Goal: Information Seeking & Learning: Learn about a topic

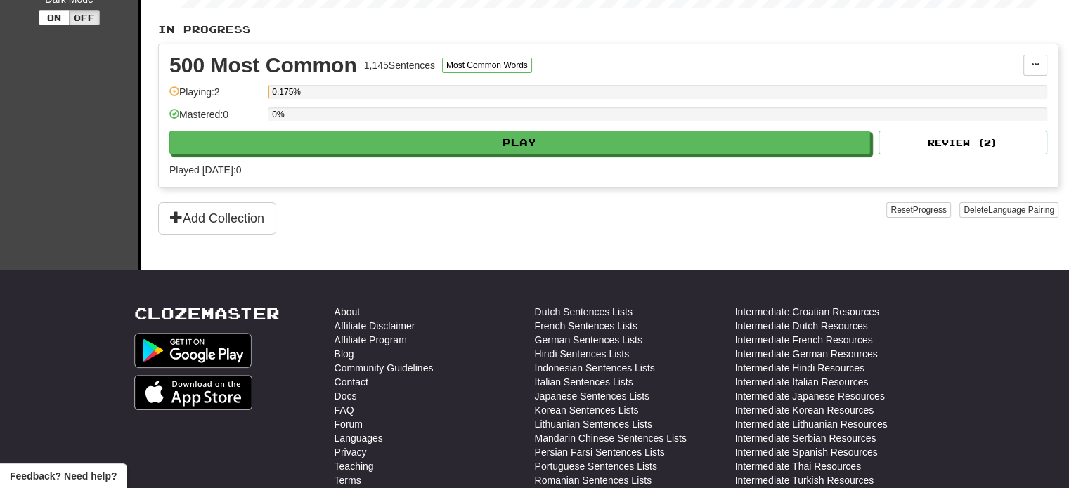
scroll to position [311, 0]
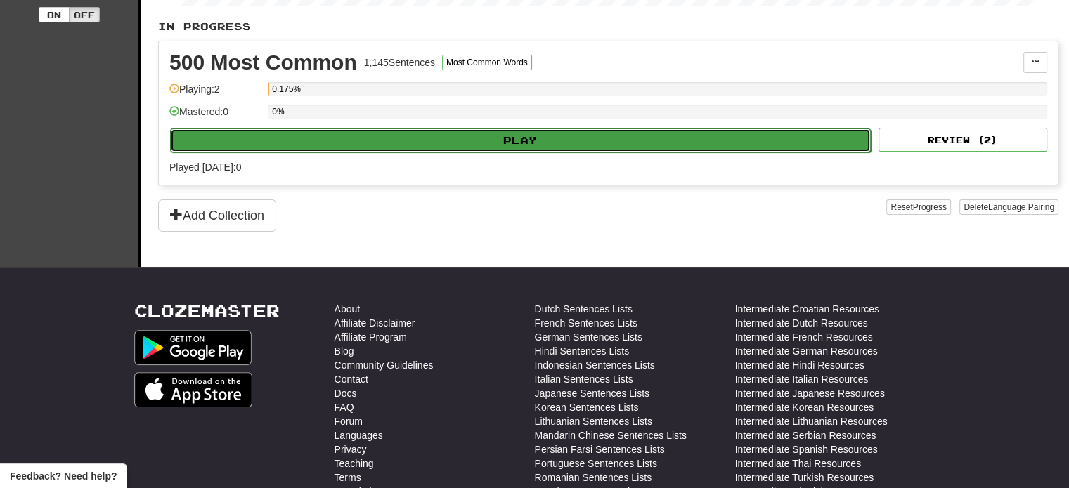
click at [351, 131] on button "Play" at bounding box center [520, 141] width 700 height 24
select select "**"
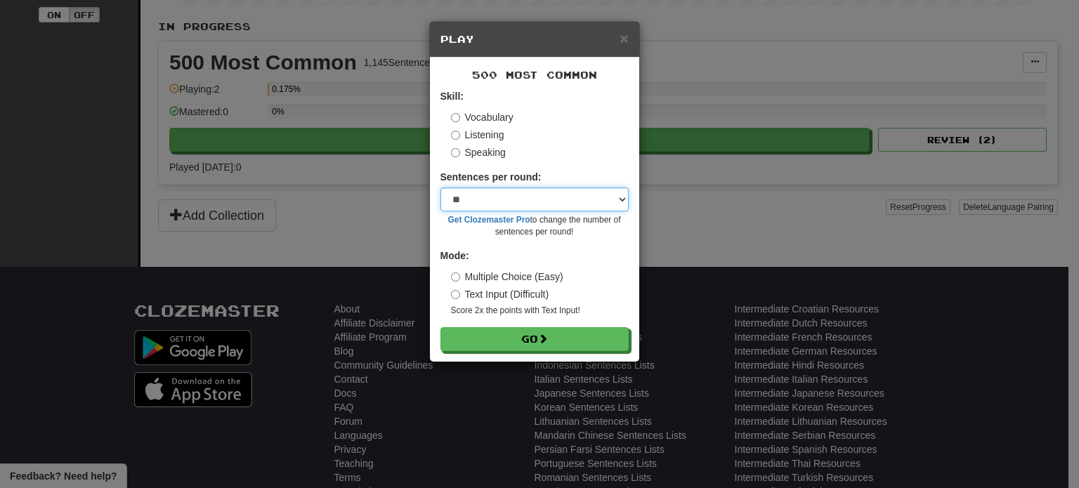
click at [537, 196] on select "* ** ** ** ** ** *** ********" at bounding box center [535, 200] width 188 height 24
click at [523, 185] on div "Sentences per round: * ** ** ** ** ** *** ******** Get Clozemaster Pro to chang…" at bounding box center [535, 204] width 188 height 68
click at [526, 193] on select "* ** ** ** ** ** *** ********" at bounding box center [535, 200] width 188 height 24
click at [672, 219] on div "× Play 500 Most Common Skill: Vocabulary Listening Speaking Sentences per round…" at bounding box center [539, 244] width 1079 height 488
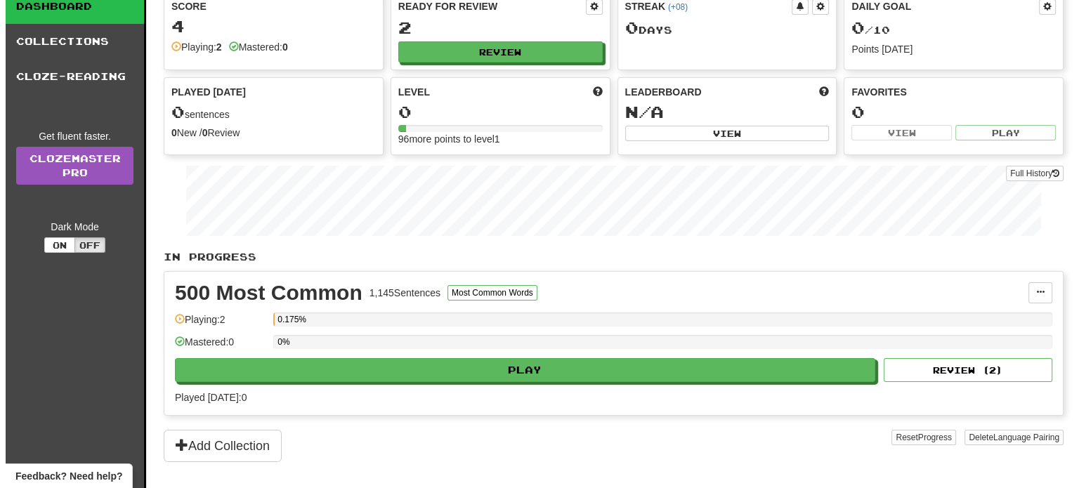
scroll to position [0, 0]
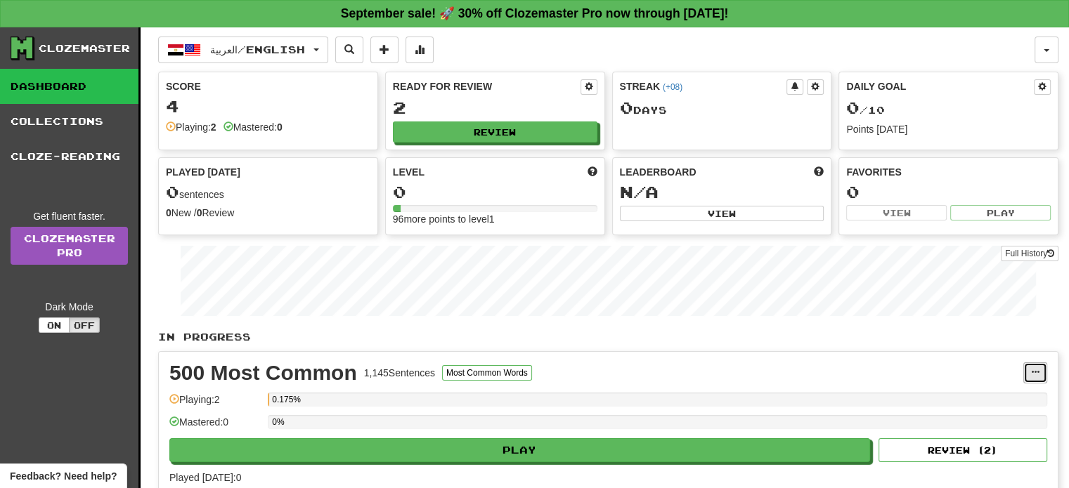
click at [1036, 371] on span at bounding box center [1035, 372] width 8 height 8
click at [48, 77] on link "Dashboard" at bounding box center [69, 86] width 138 height 35
click at [284, 105] on div "4" at bounding box center [268, 107] width 204 height 18
click at [240, 124] on div "Mastered: 0" at bounding box center [252, 127] width 59 height 14
click at [696, 135] on div "Streak ( +08 ) 0 Day s" at bounding box center [722, 111] width 220 height 79
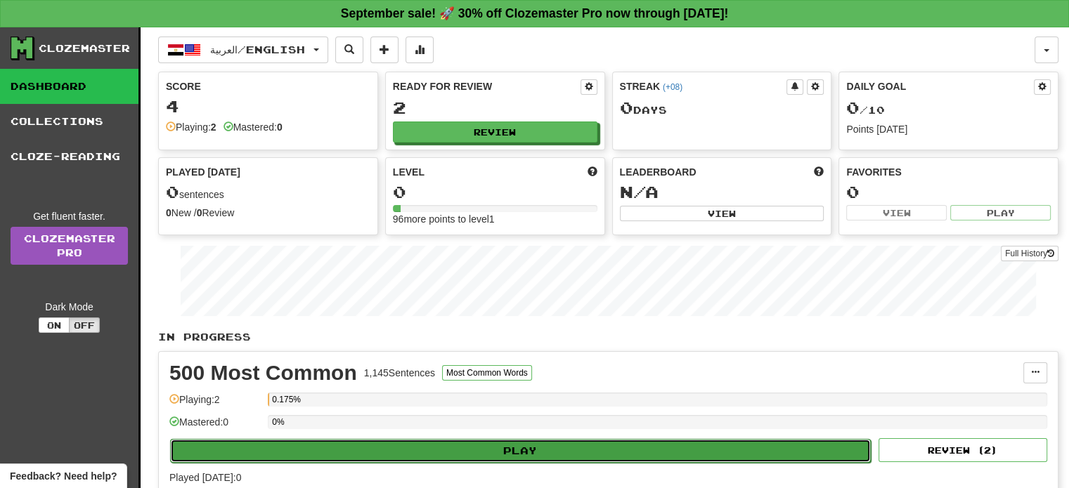
click at [408, 451] on button "Play" at bounding box center [520, 451] width 700 height 24
select select "**"
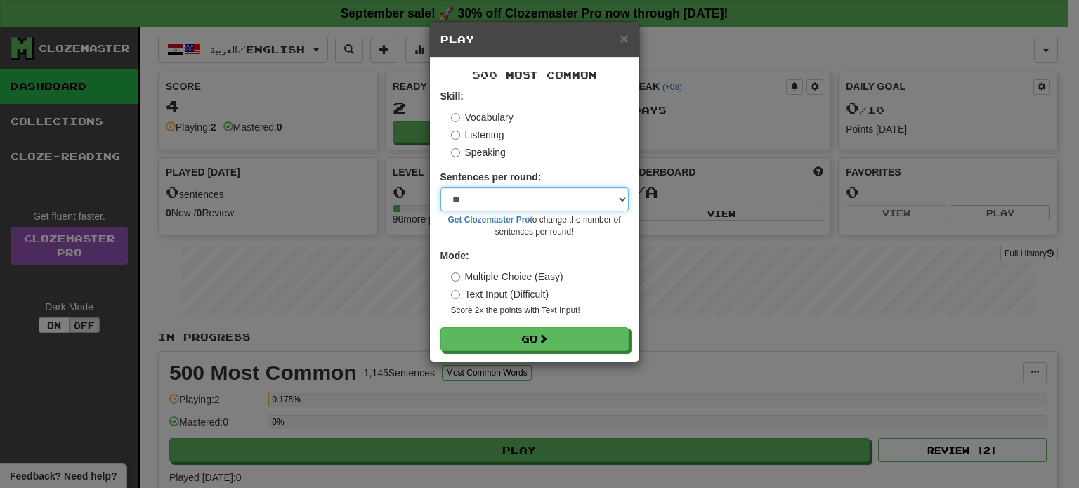
click at [521, 195] on select "* ** ** ** ** ** *** ********" at bounding box center [535, 200] width 188 height 24
click at [441, 188] on select "* ** ** ** ** ** *** ********" at bounding box center [535, 200] width 188 height 24
click at [474, 235] on small "Get Clozemaster Pro to change the number of sentences per round!" at bounding box center [535, 226] width 188 height 24
click at [535, 292] on label "Text Input (Difficult)" at bounding box center [500, 294] width 98 height 14
click at [545, 277] on label "Multiple Choice (Easy)" at bounding box center [507, 277] width 112 height 14
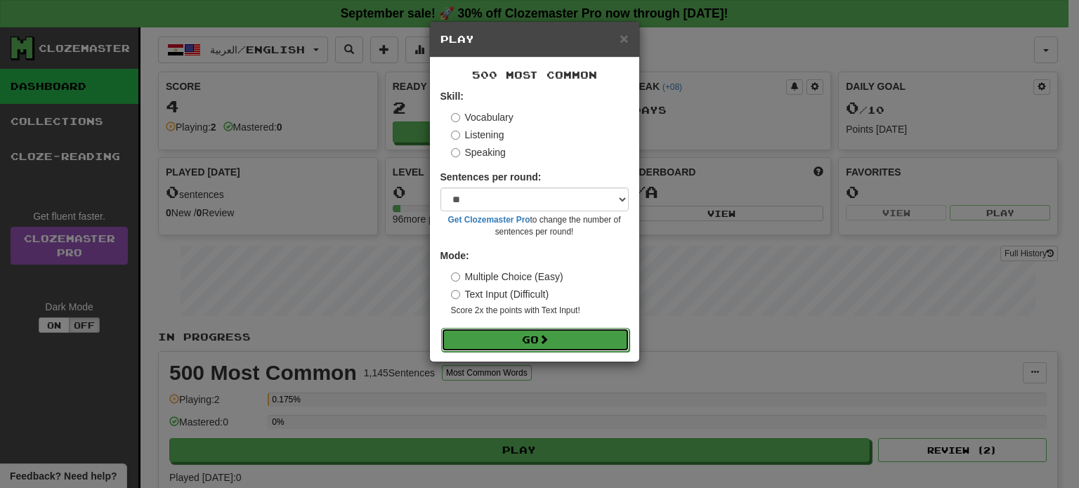
click at [555, 331] on button "Go" at bounding box center [535, 340] width 188 height 24
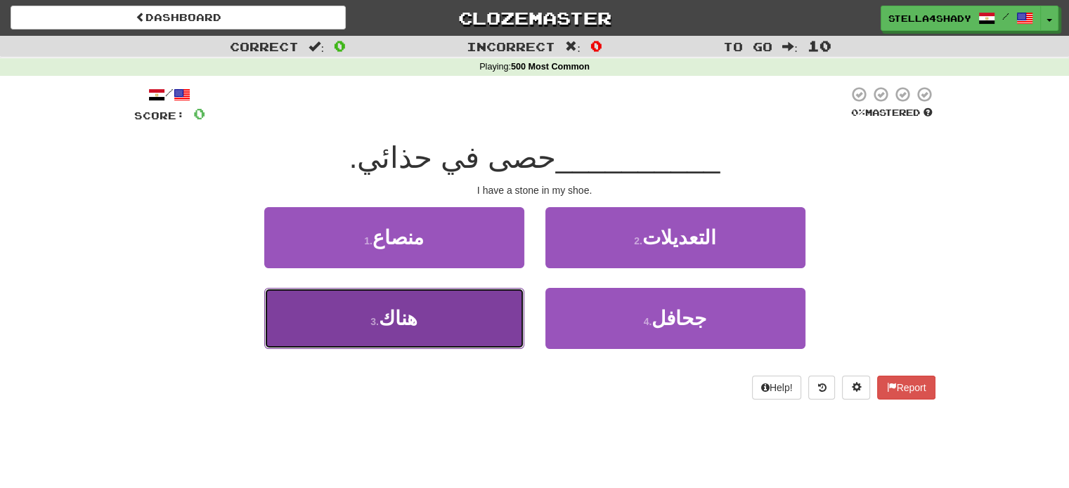
click at [394, 320] on span "هناك" at bounding box center [398, 319] width 39 height 22
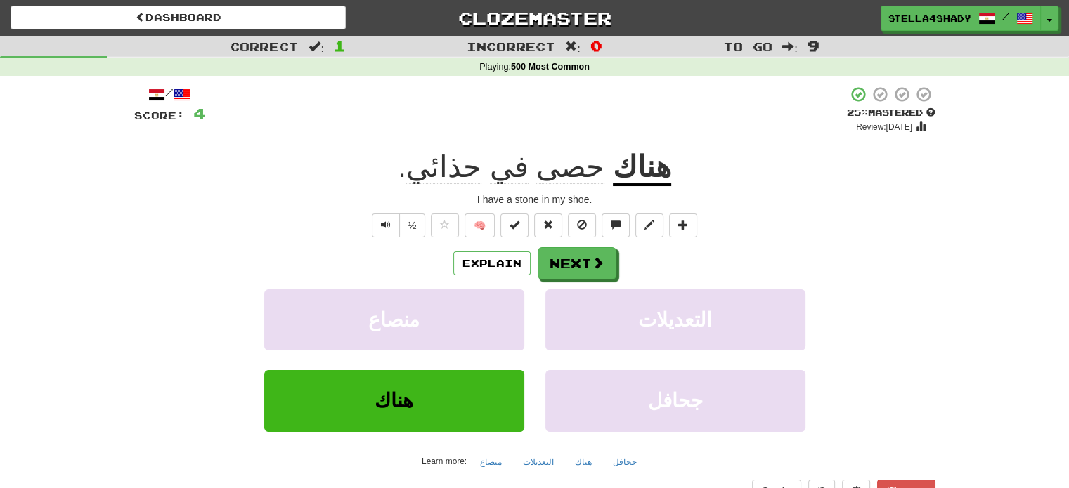
click at [149, 98] on span at bounding box center [156, 94] width 17 height 17
click at [581, 263] on button "Next" at bounding box center [577, 264] width 79 height 32
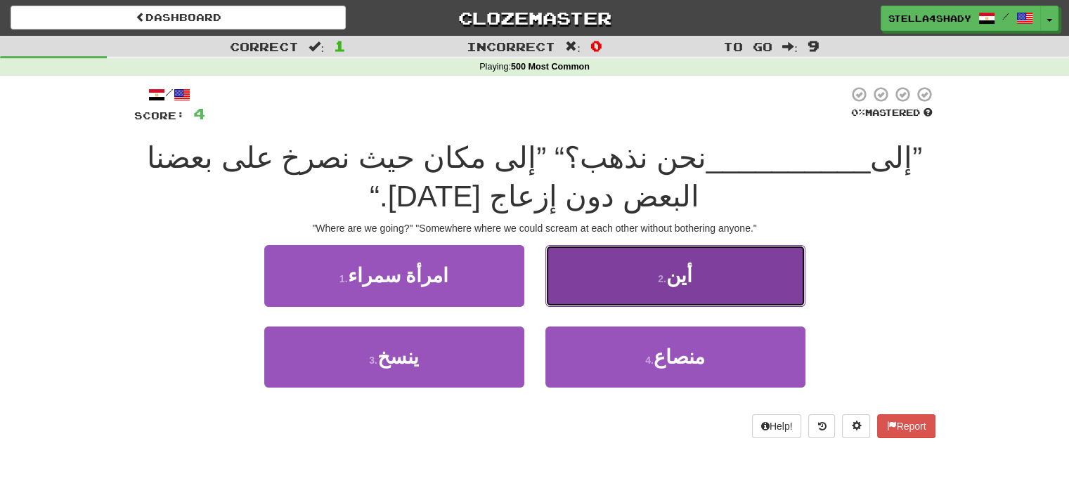
click at [778, 261] on button "2 . أين" at bounding box center [675, 275] width 260 height 61
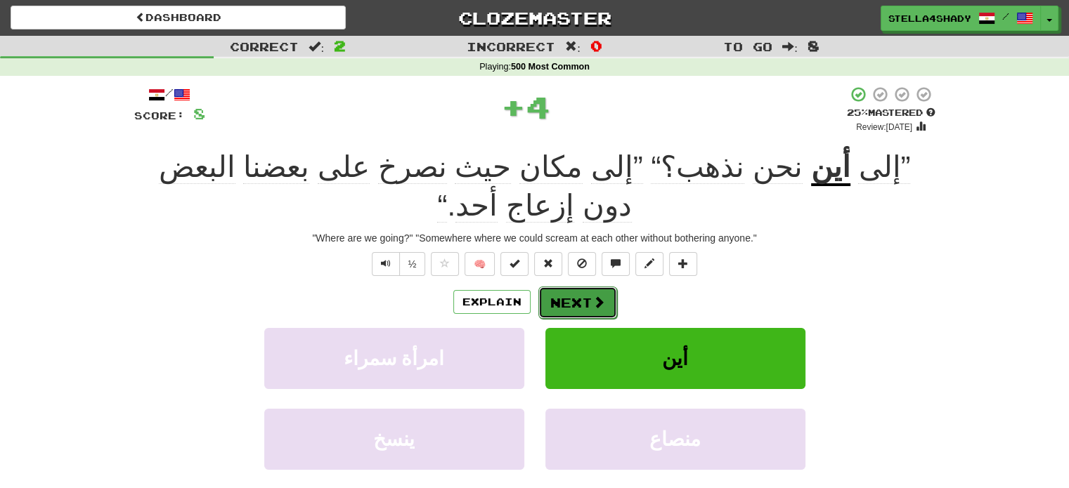
click at [579, 287] on button "Next" at bounding box center [577, 303] width 79 height 32
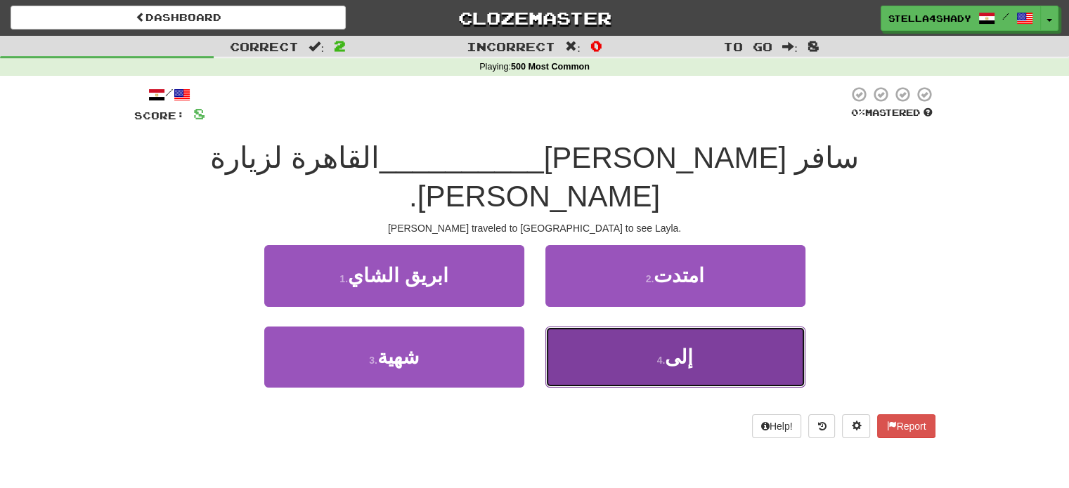
click at [703, 327] on button "4 . إلى" at bounding box center [675, 357] width 260 height 61
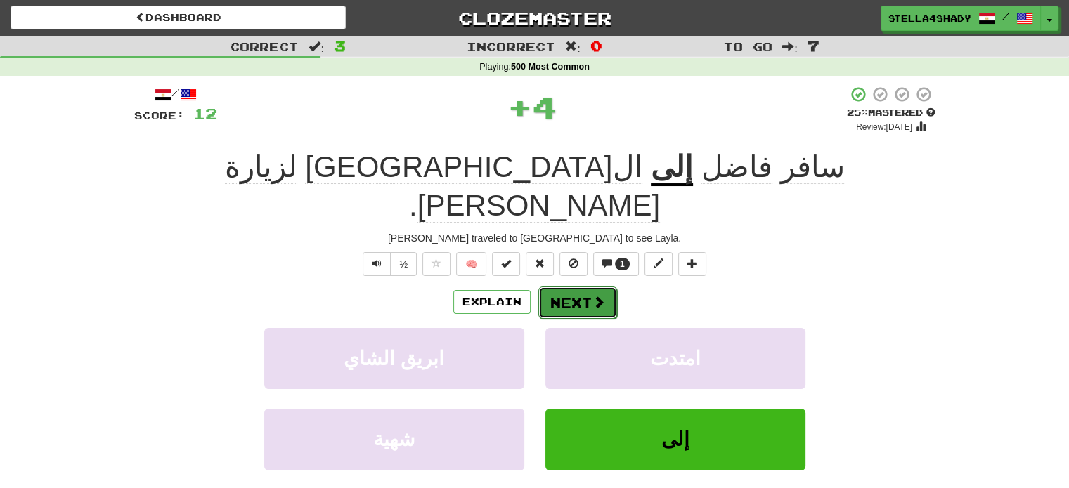
click at [561, 287] on button "Next" at bounding box center [577, 303] width 79 height 32
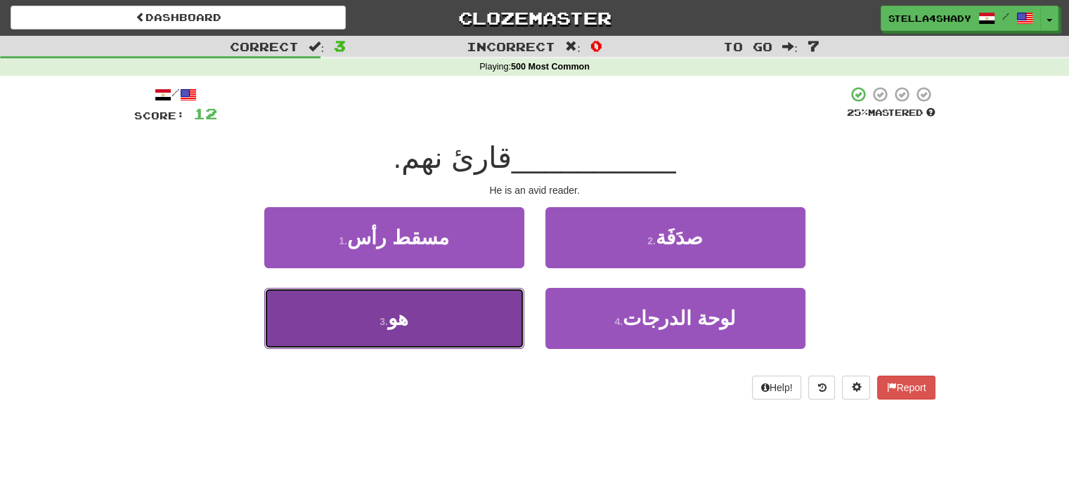
click at [488, 303] on button "3 . هو" at bounding box center [394, 318] width 260 height 61
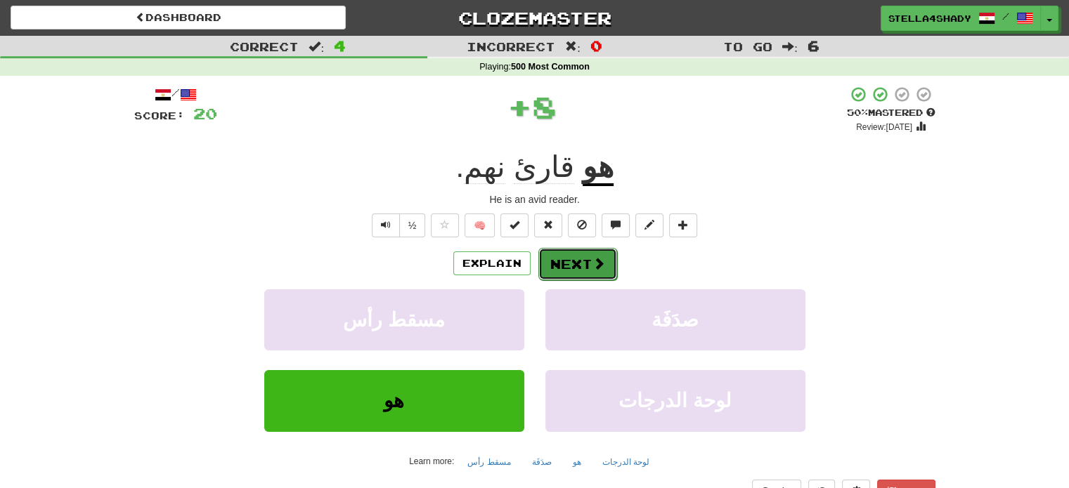
click at [585, 265] on button "Next" at bounding box center [577, 264] width 79 height 32
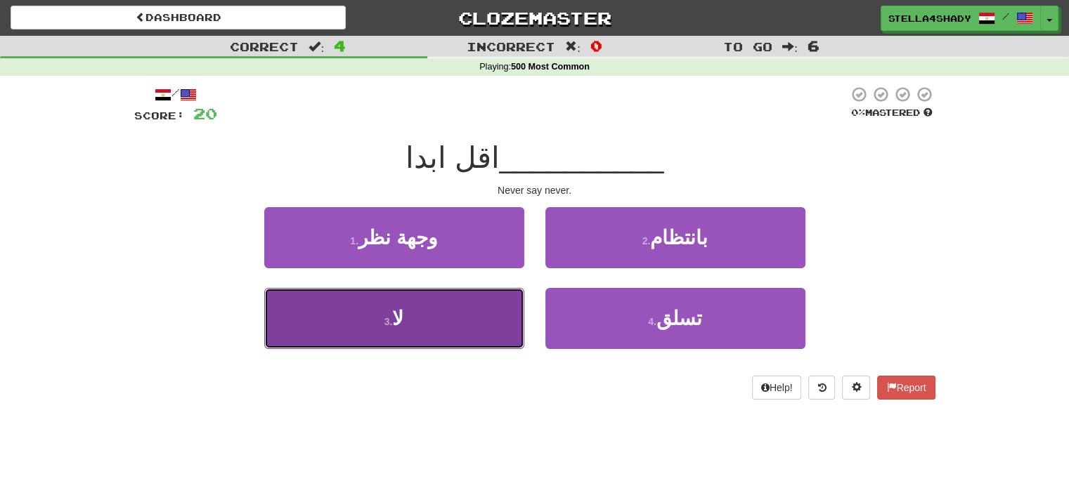
click at [479, 318] on button "3 . لا" at bounding box center [394, 318] width 260 height 61
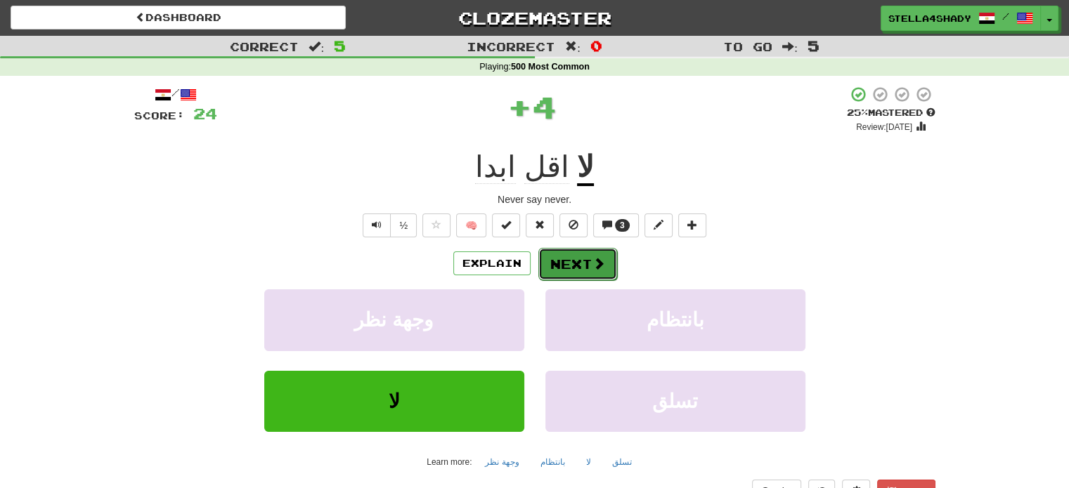
click at [581, 269] on button "Next" at bounding box center [577, 264] width 79 height 32
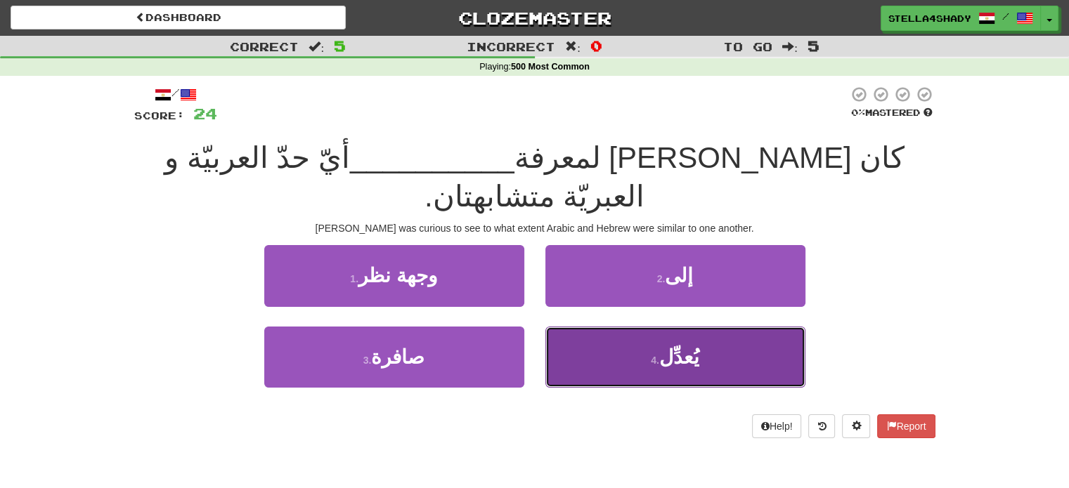
click at [562, 327] on button "4 . يُعدِّل" at bounding box center [675, 357] width 260 height 61
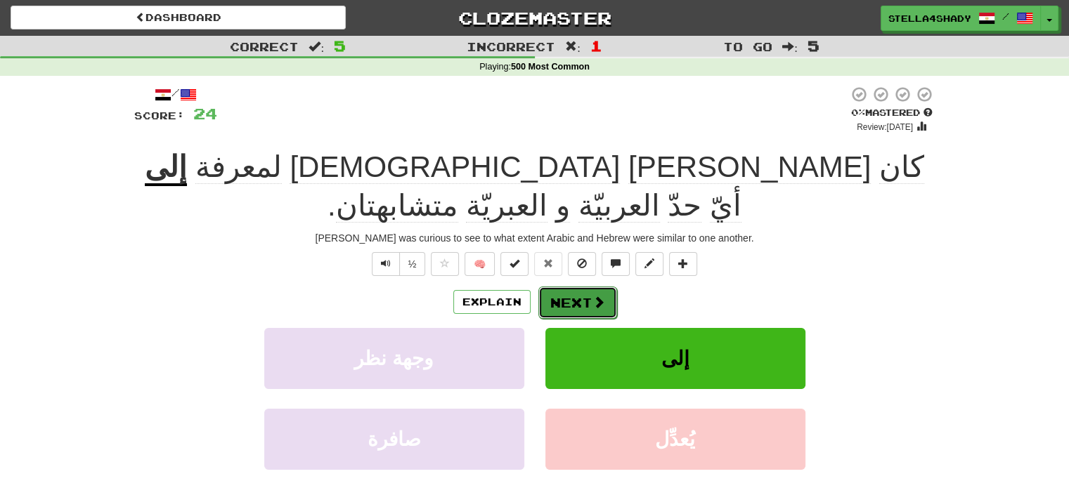
click at [563, 287] on button "Next" at bounding box center [577, 303] width 79 height 32
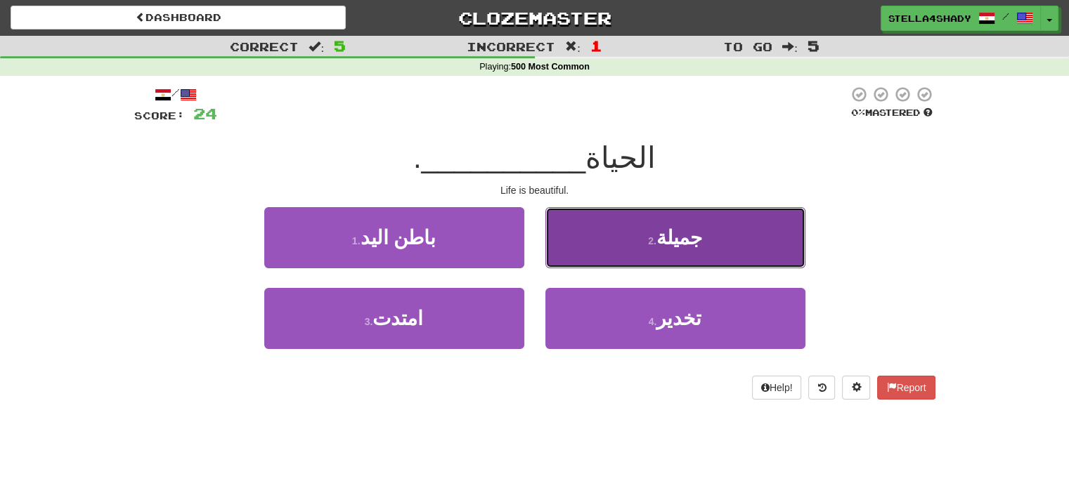
click at [674, 235] on span "جميلة" at bounding box center [679, 238] width 46 height 22
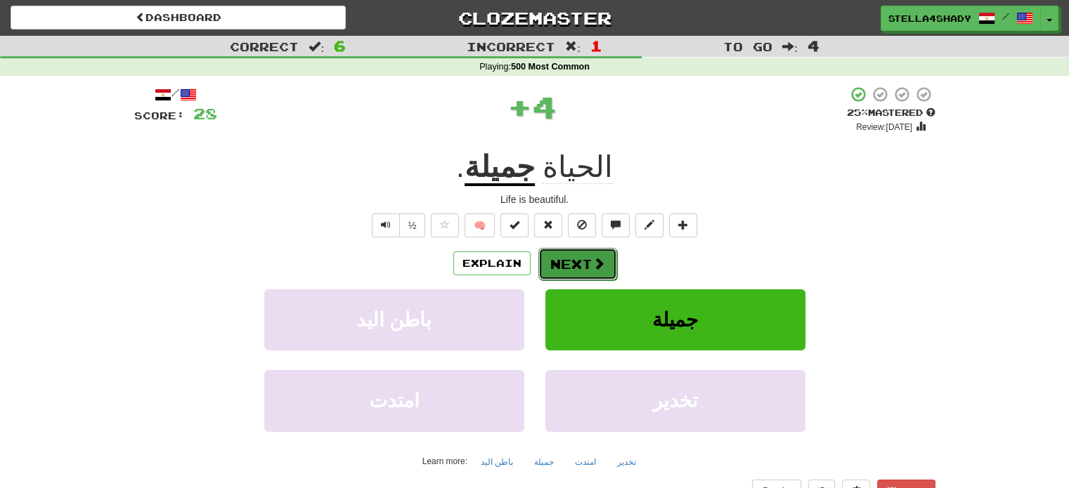
click at [546, 260] on button "Next" at bounding box center [577, 264] width 79 height 32
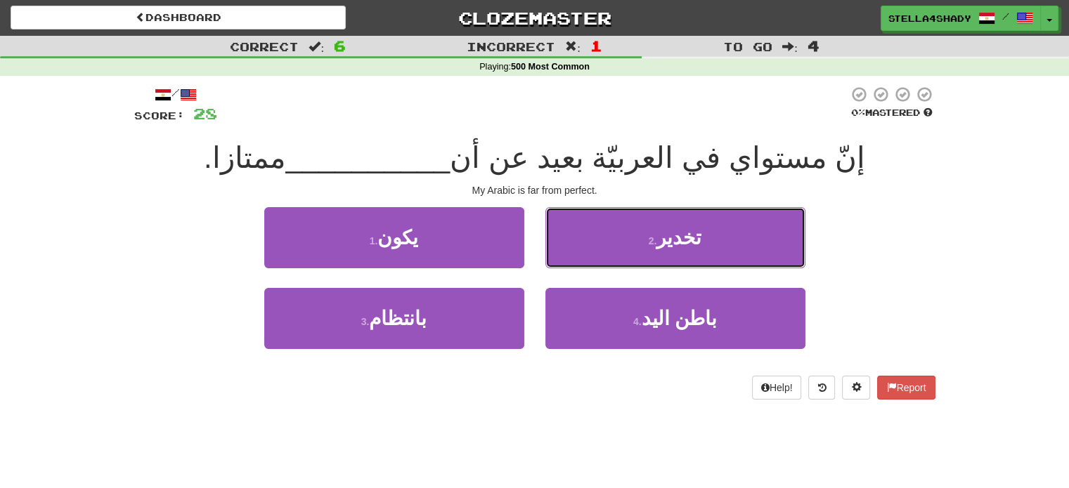
drag, startPoint x: 593, startPoint y: 214, endPoint x: 580, endPoint y: 208, distance: 14.8
click at [580, 208] on button "2 . تخدير" at bounding box center [675, 237] width 260 height 61
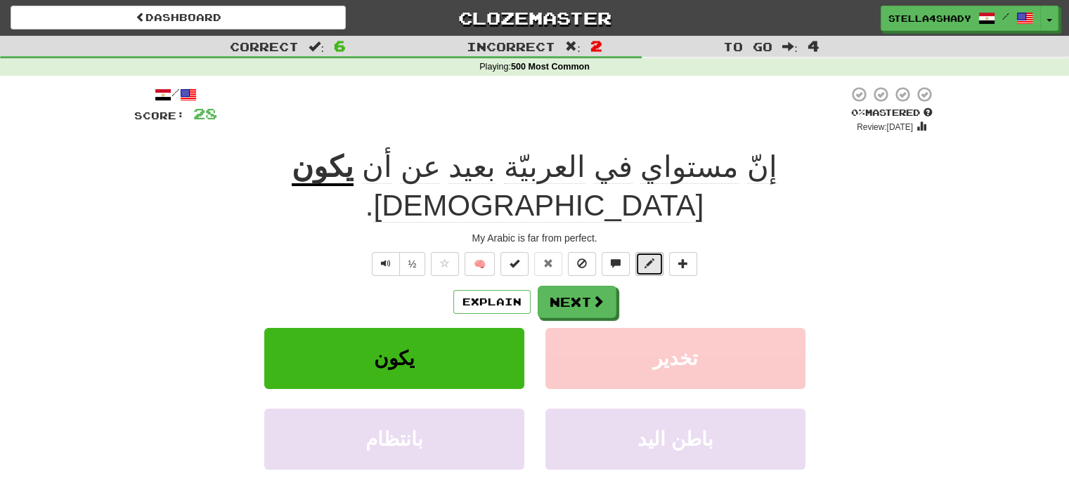
click at [649, 259] on span at bounding box center [649, 264] width 10 height 10
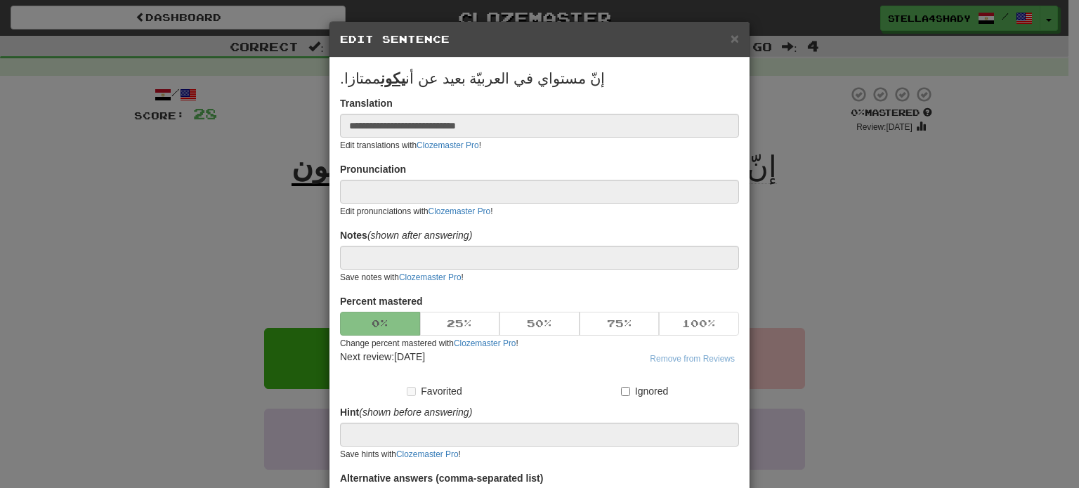
click at [729, 29] on div "× Edit Sentence" at bounding box center [540, 40] width 420 height 36
click at [731, 36] on span "×" at bounding box center [735, 38] width 8 height 16
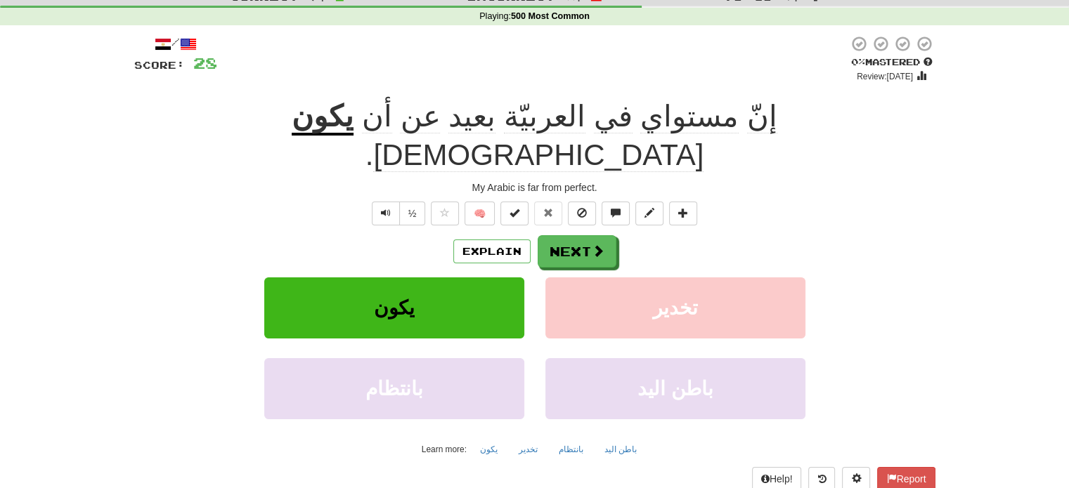
scroll to position [71, 0]
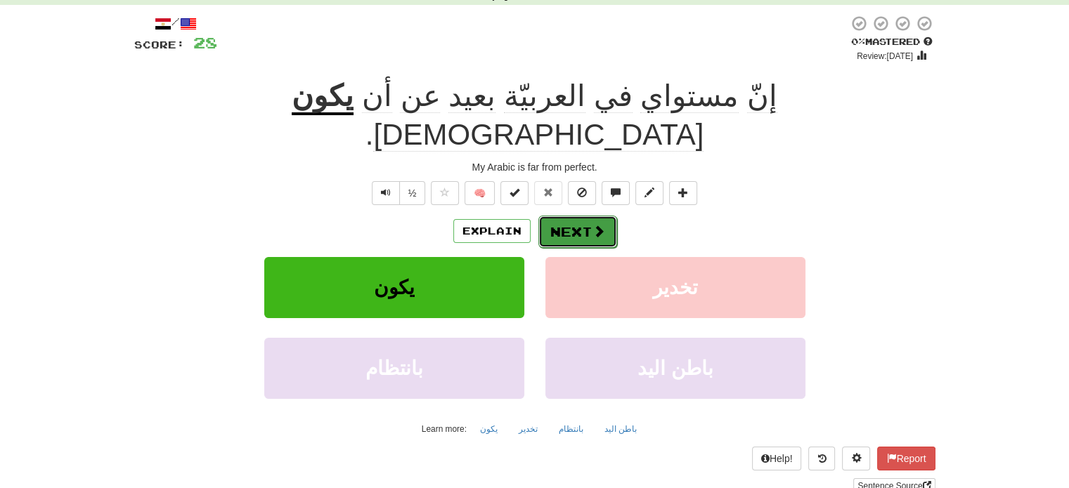
click at [588, 216] on button "Next" at bounding box center [577, 232] width 79 height 32
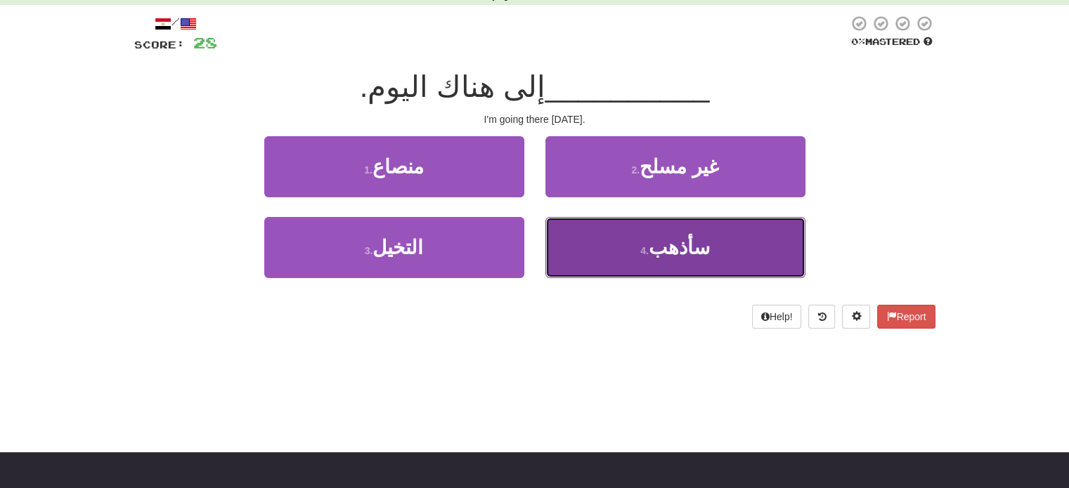
click at [627, 254] on button "4 . سأذهب" at bounding box center [675, 247] width 260 height 61
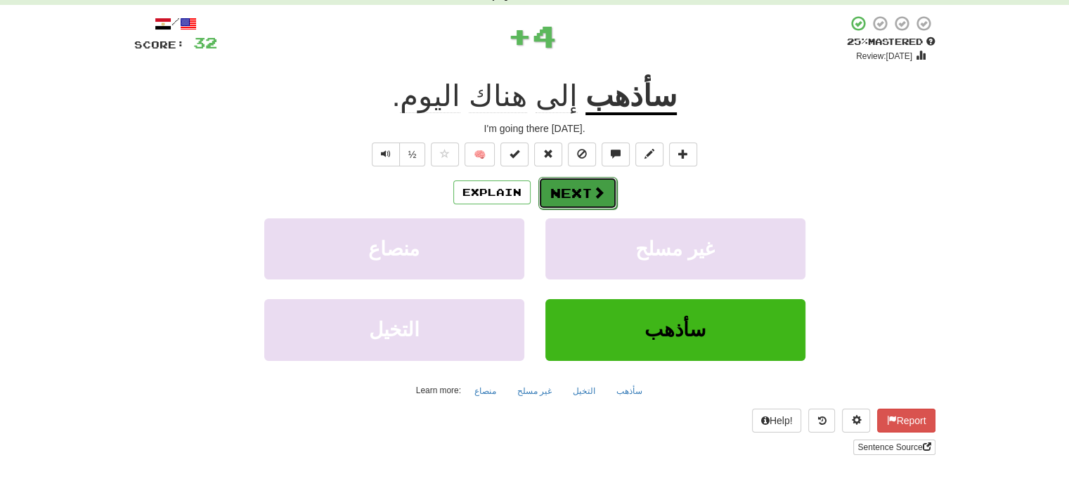
click at [578, 183] on button "Next" at bounding box center [577, 193] width 79 height 32
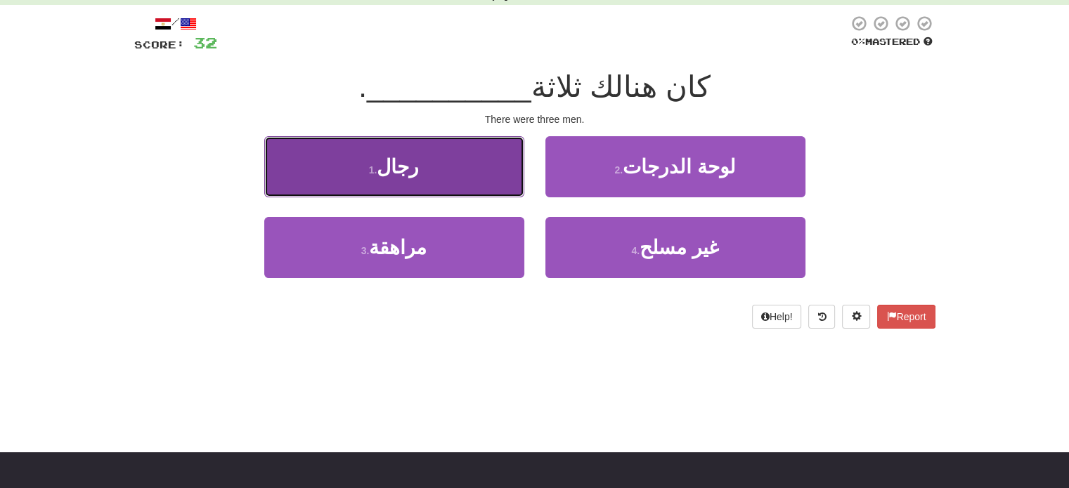
click at [462, 167] on button "1 . رجال" at bounding box center [394, 166] width 260 height 61
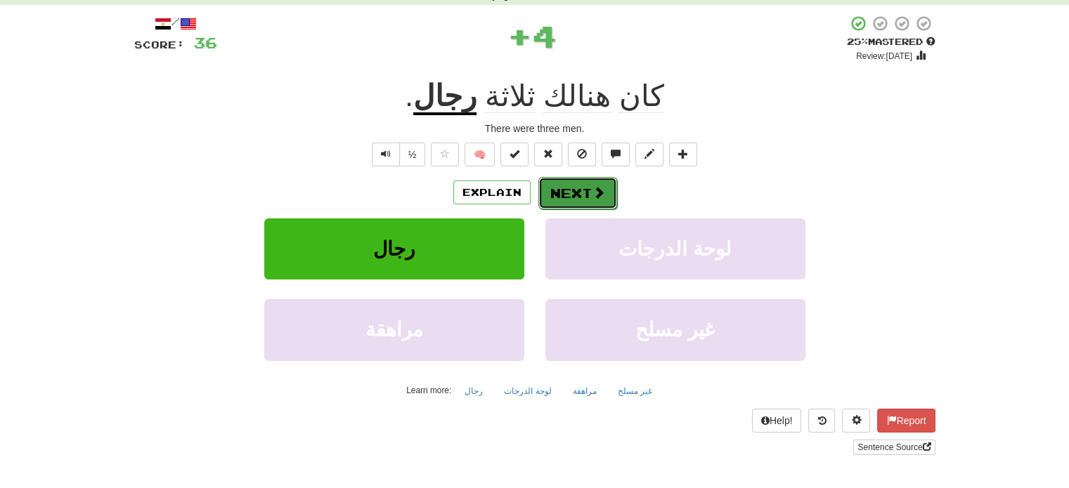
click at [575, 190] on button "Next" at bounding box center [577, 193] width 79 height 32
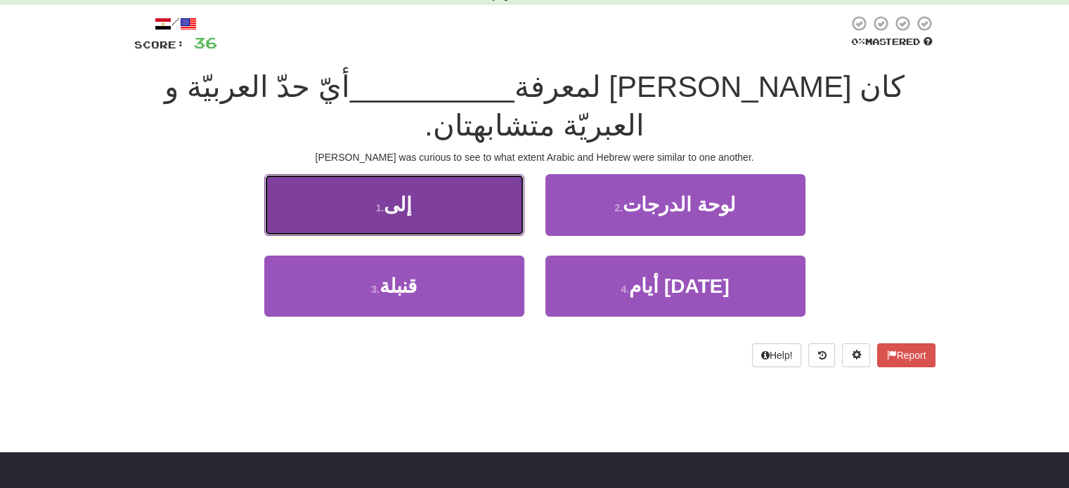
click at [404, 174] on button "1 . إلى" at bounding box center [394, 204] width 260 height 61
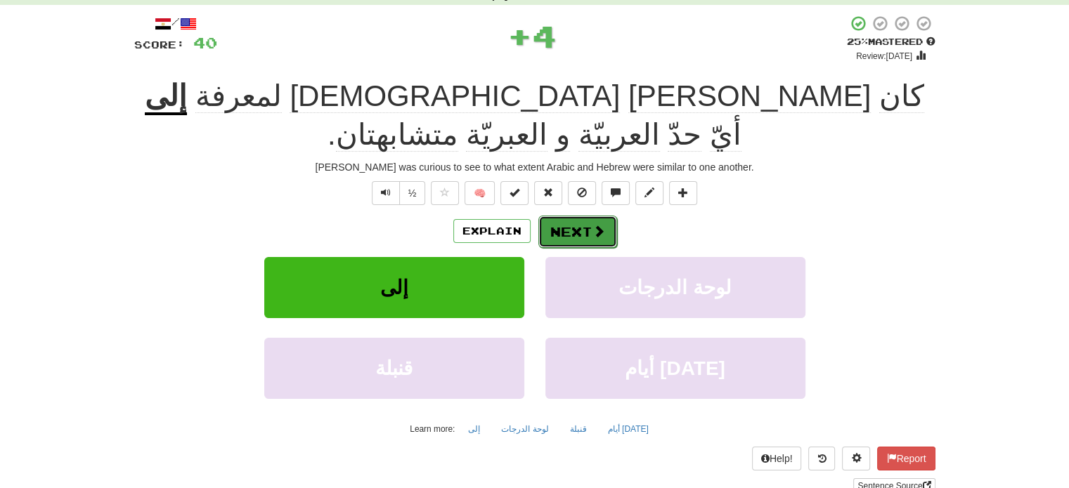
click at [589, 216] on button "Next" at bounding box center [577, 232] width 79 height 32
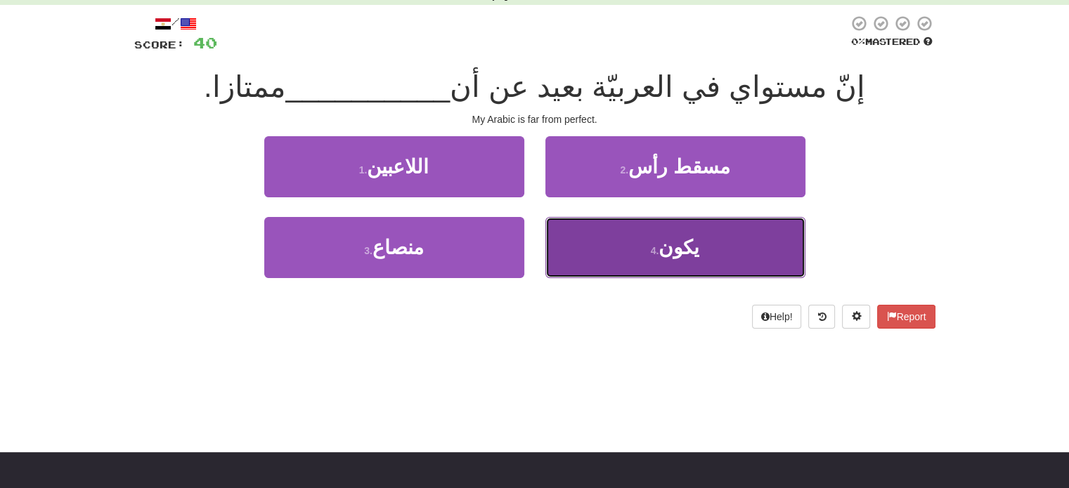
click at [645, 248] on button "4 . يكون" at bounding box center [675, 247] width 260 height 61
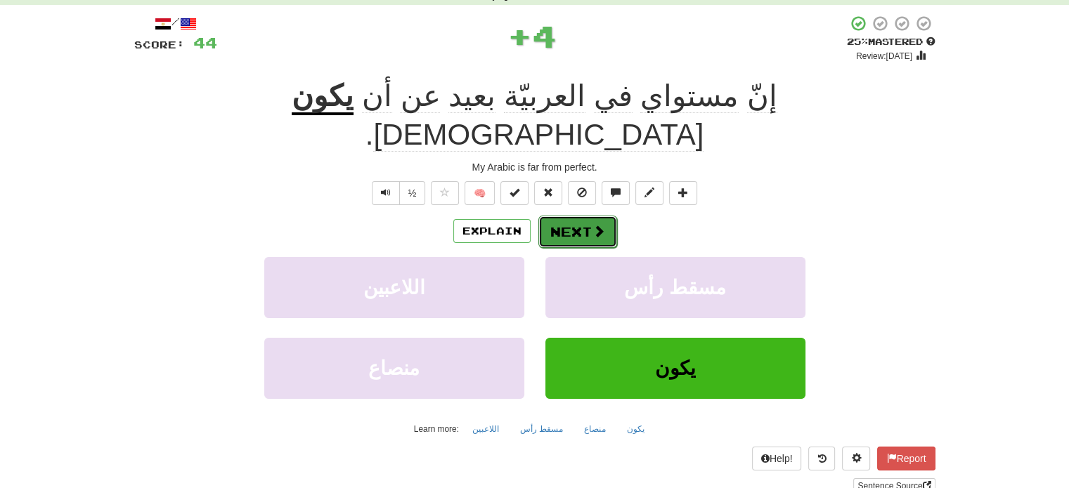
click at [588, 216] on button "Next" at bounding box center [577, 232] width 79 height 32
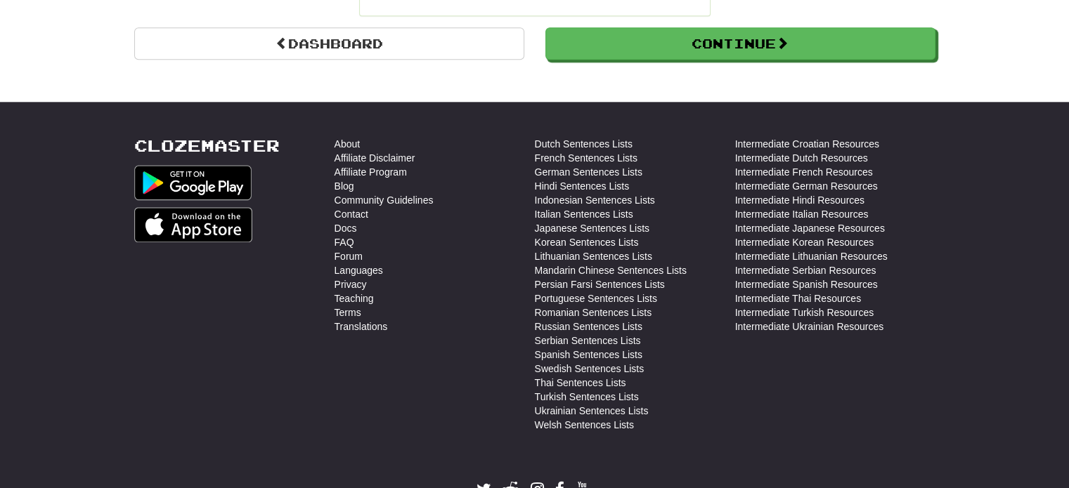
scroll to position [1468, 0]
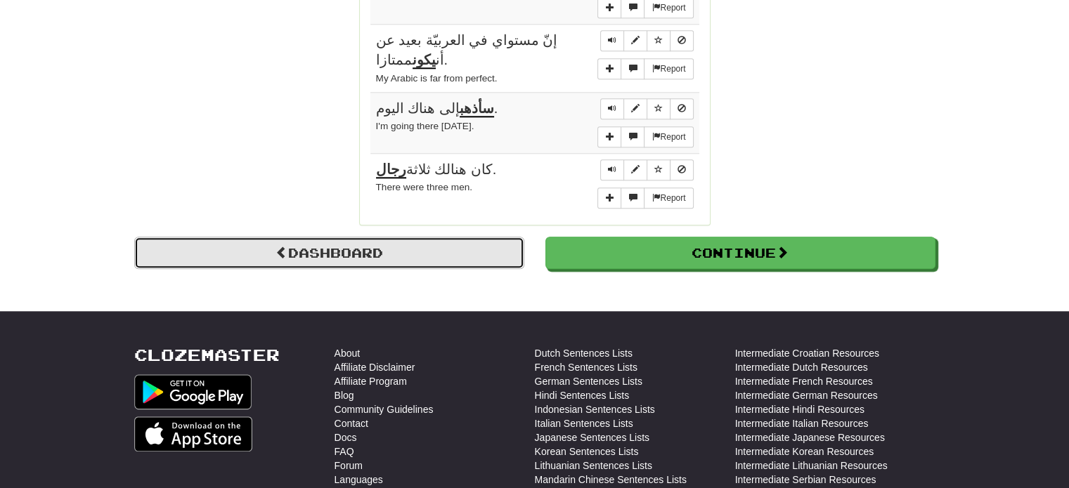
click at [377, 237] on link "Dashboard" at bounding box center [329, 253] width 390 height 32
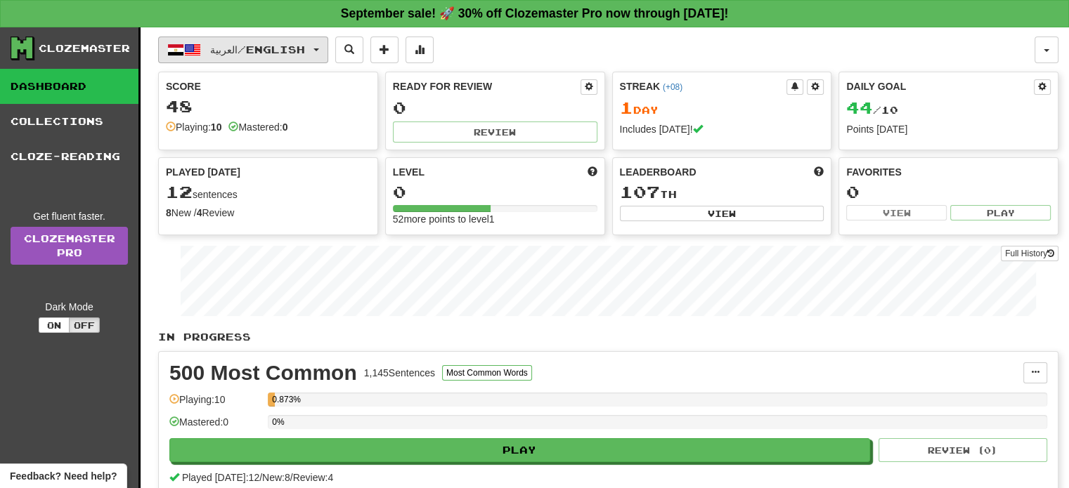
click at [295, 39] on button "العربية / English" at bounding box center [243, 50] width 170 height 27
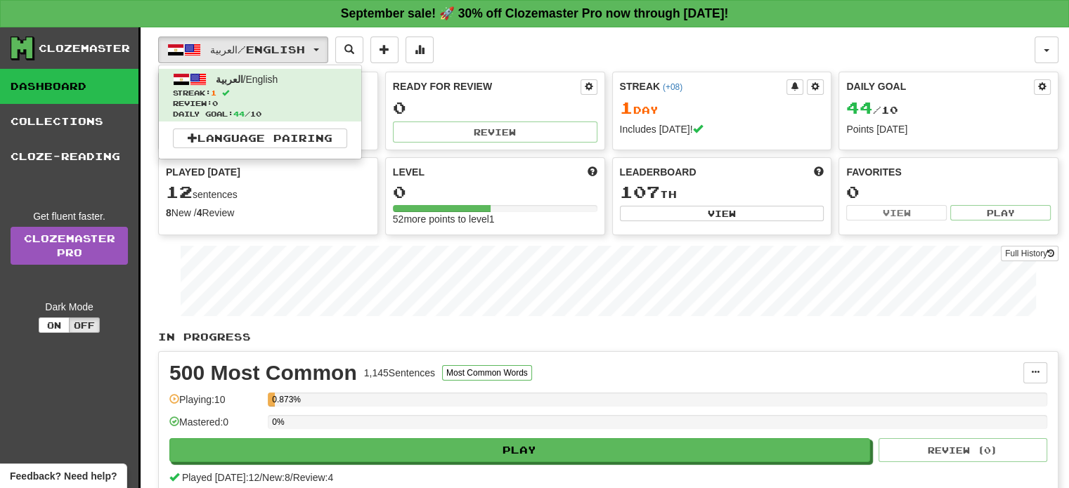
click at [554, 60] on div "العربية / English العربية / English Streak: 1 Review: 0 Daily Goal: 44 / 10 Lan…" at bounding box center [596, 50] width 876 height 27
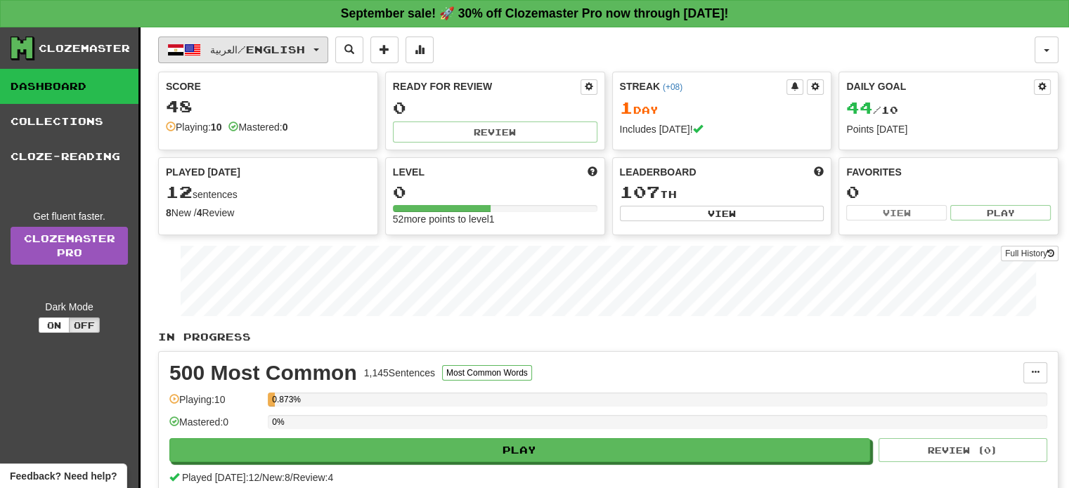
click at [214, 44] on span "العربية / English" at bounding box center [257, 50] width 95 height 12
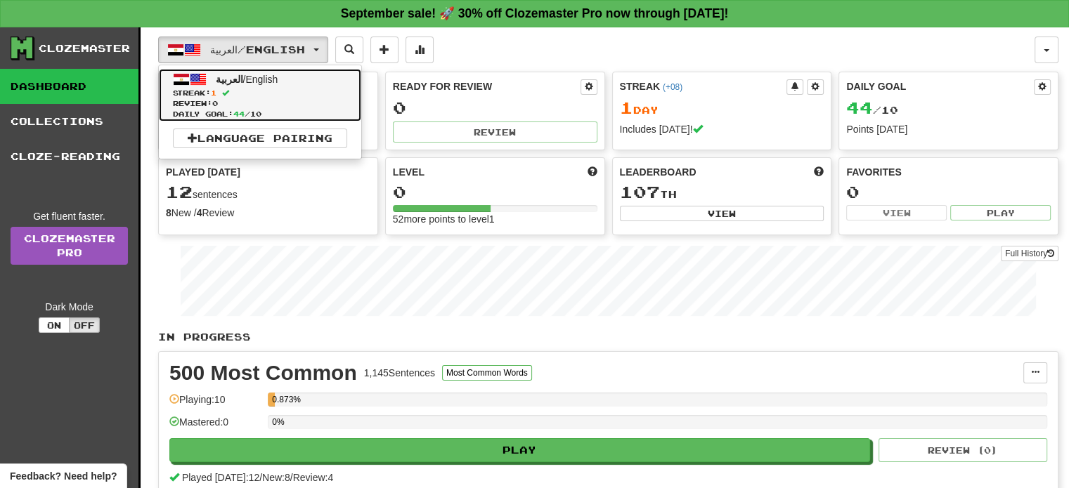
click at [178, 72] on span at bounding box center [181, 79] width 17 height 17
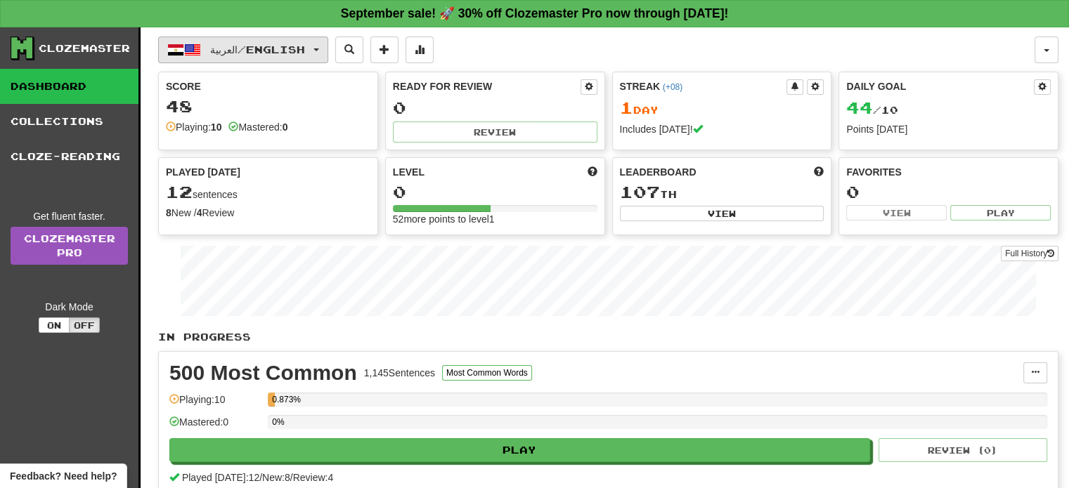
click at [270, 57] on button "العربية / English" at bounding box center [243, 50] width 170 height 27
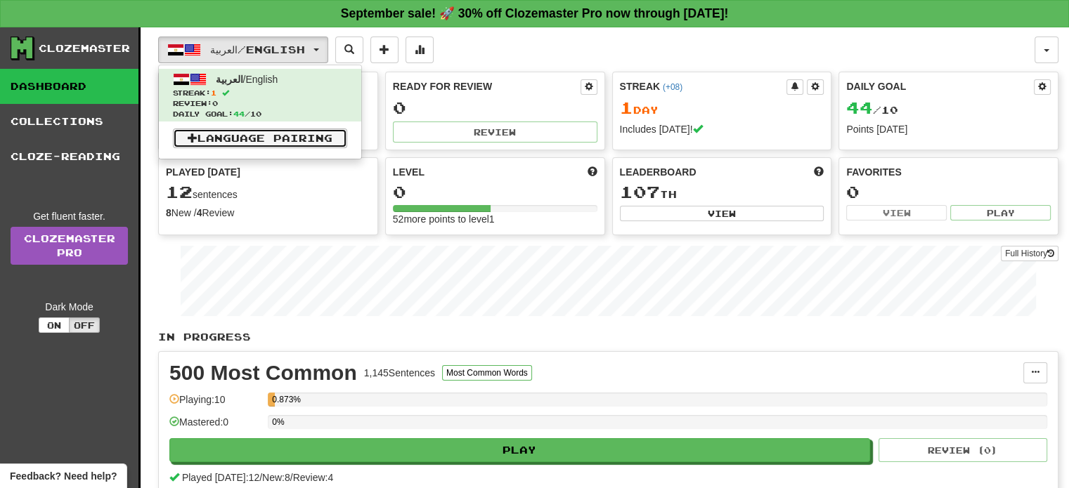
click at [287, 139] on link "Language Pairing" at bounding box center [260, 139] width 174 height 20
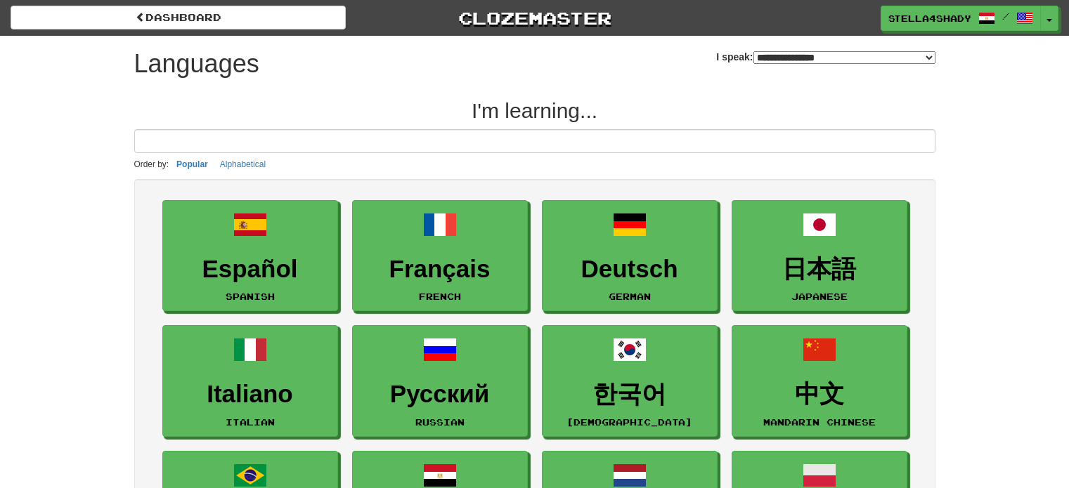
select select "*******"
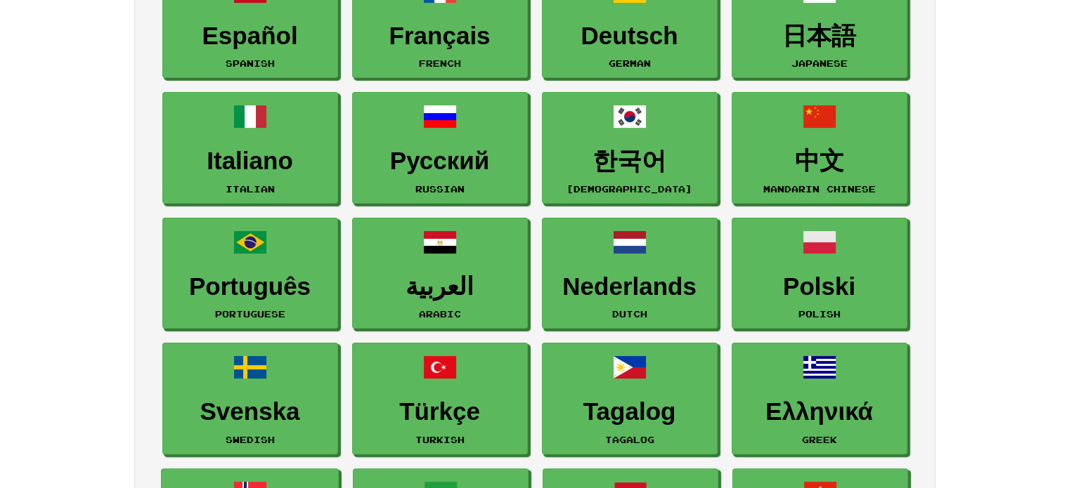
scroll to position [107, 0]
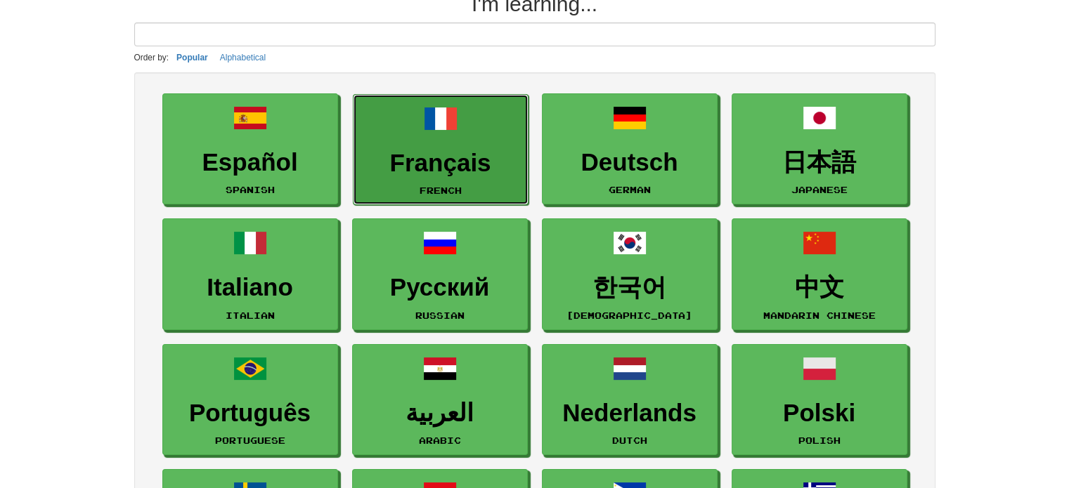
click at [446, 137] on link "Français French" at bounding box center [441, 150] width 176 height 112
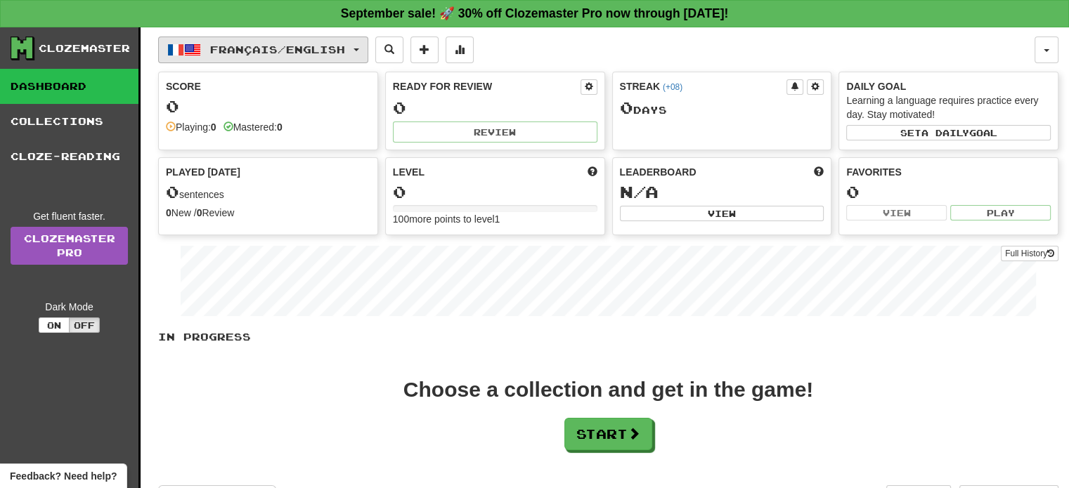
click at [368, 41] on button "Français / English" at bounding box center [263, 50] width 210 height 27
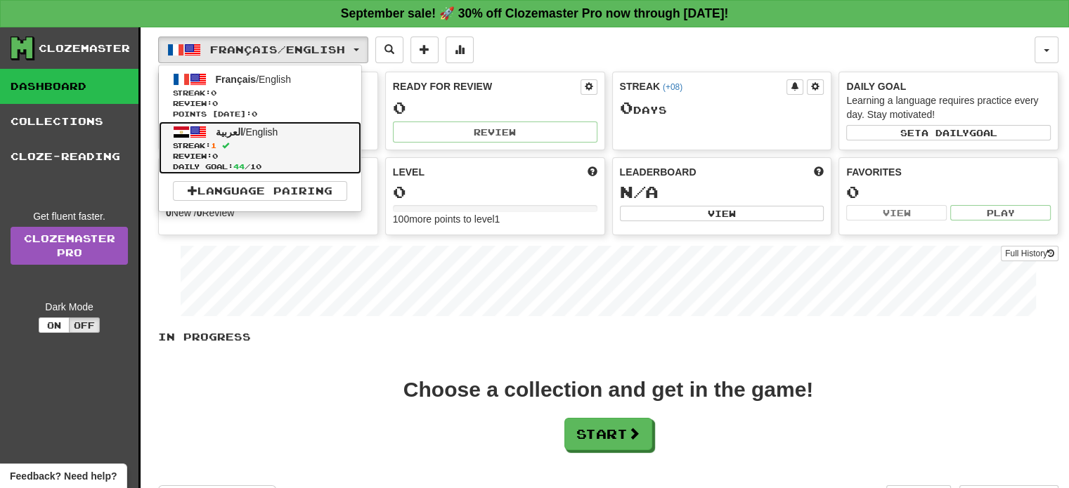
click at [317, 151] on span "Review: 0" at bounding box center [260, 156] width 174 height 11
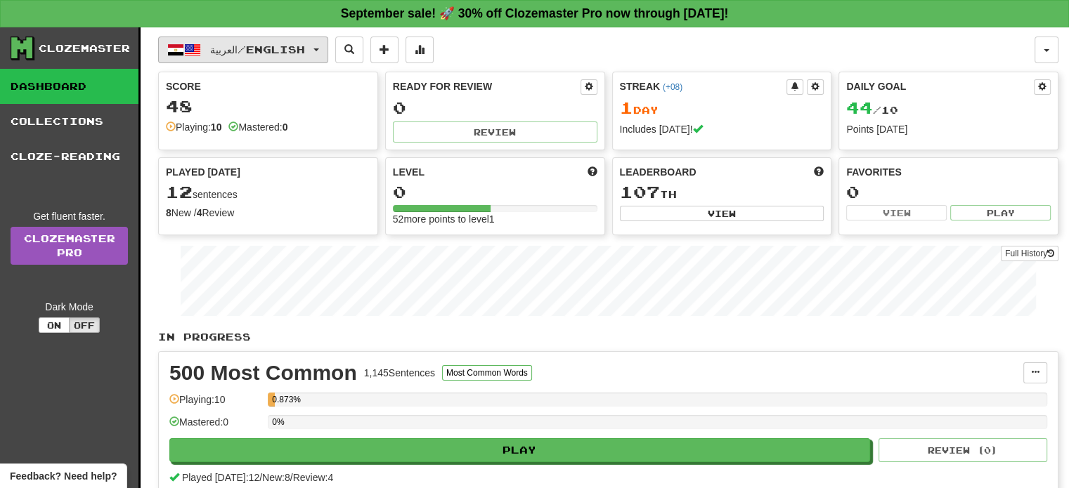
click at [322, 57] on button "العربية / English" at bounding box center [243, 50] width 170 height 27
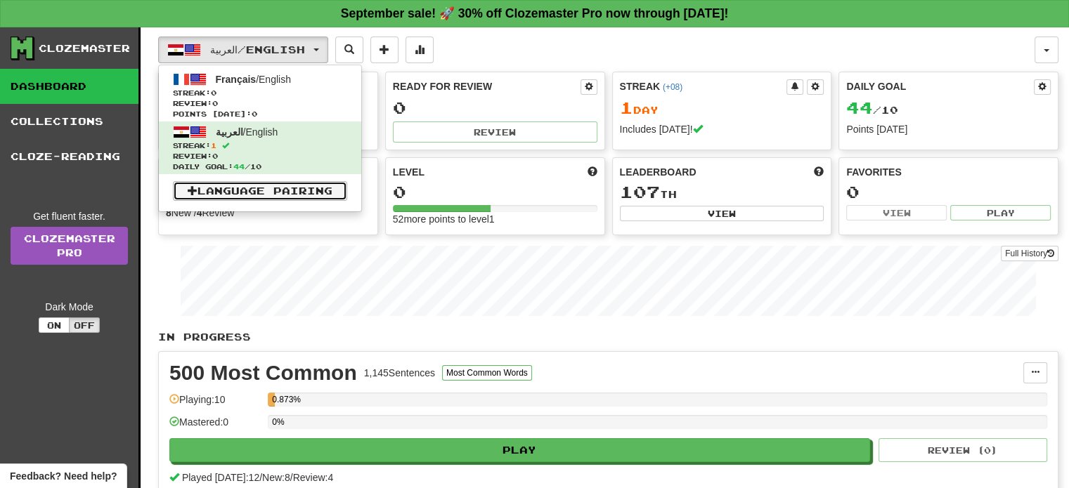
click at [305, 189] on link "Language Pairing" at bounding box center [260, 191] width 174 height 20
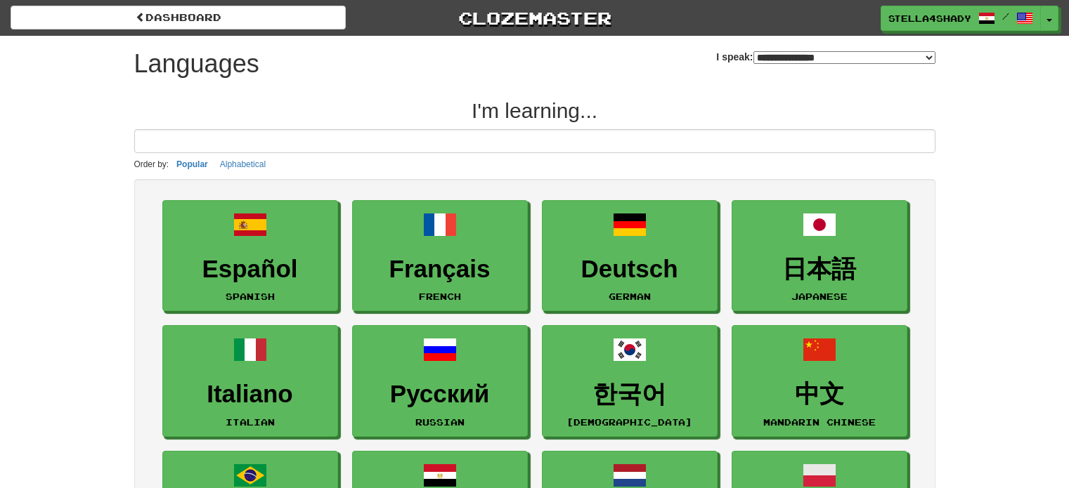
select select "*******"
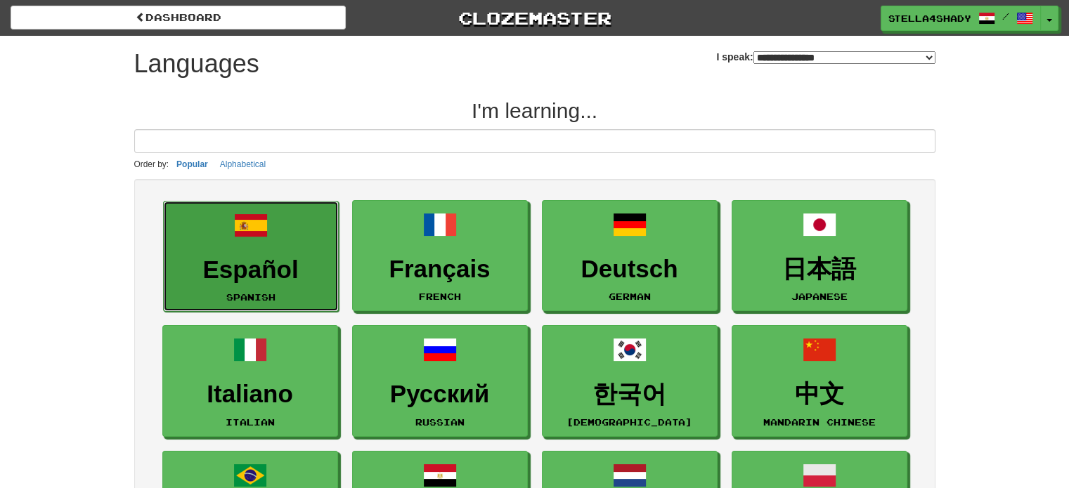
click at [291, 240] on link "Español Spanish" at bounding box center [251, 257] width 176 height 112
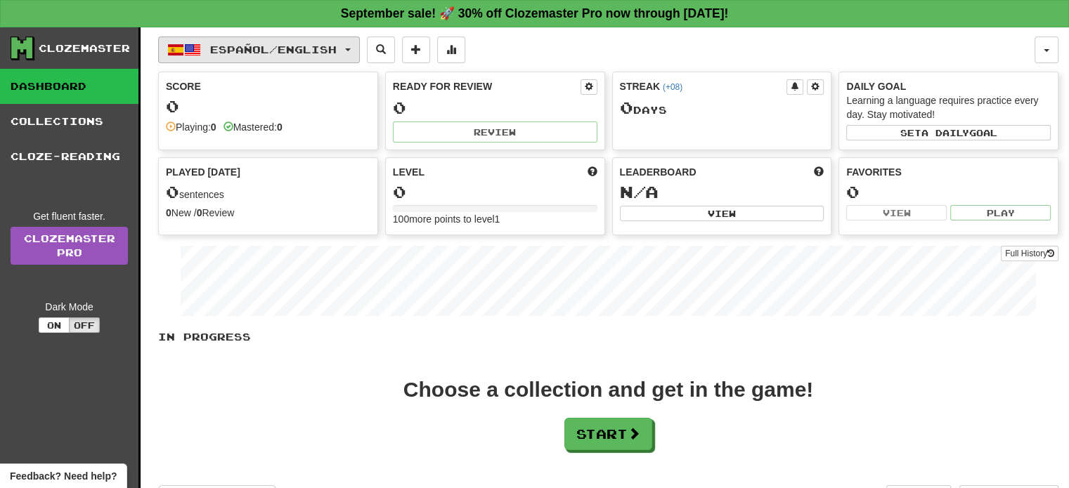
click at [238, 51] on span "Español / English" at bounding box center [273, 50] width 126 height 12
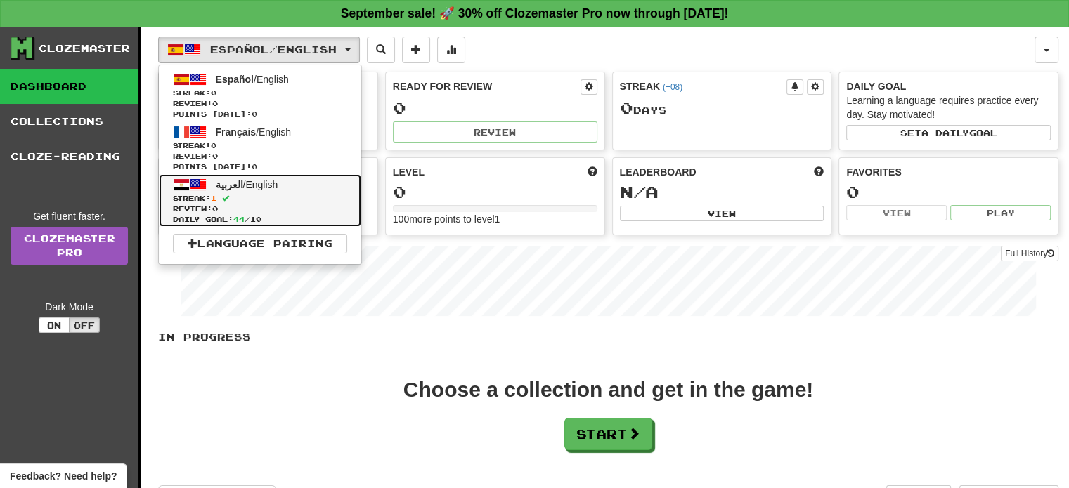
click at [287, 190] on link "العربية / English Streak: 1 Review: 0 Daily Goal: 44 / 10" at bounding box center [260, 200] width 202 height 53
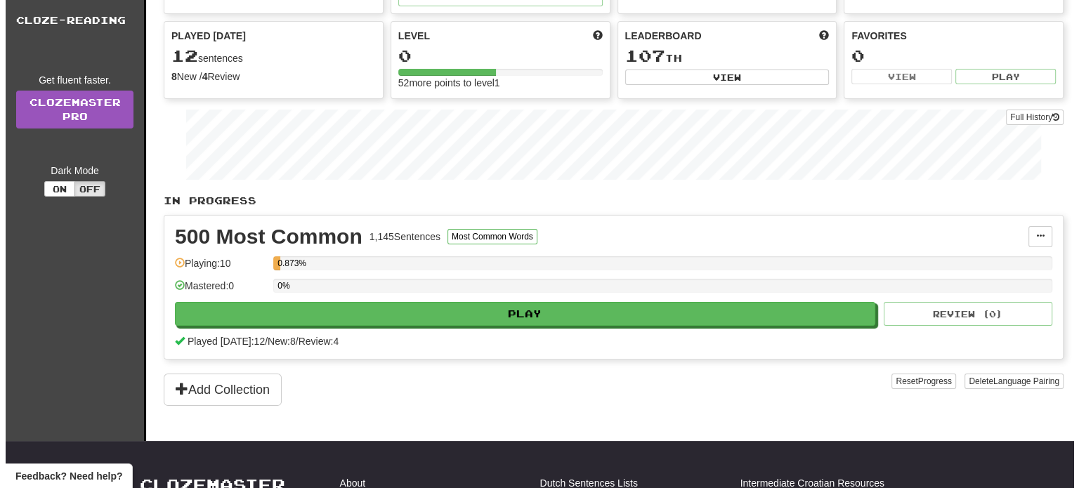
scroll to position [141, 0]
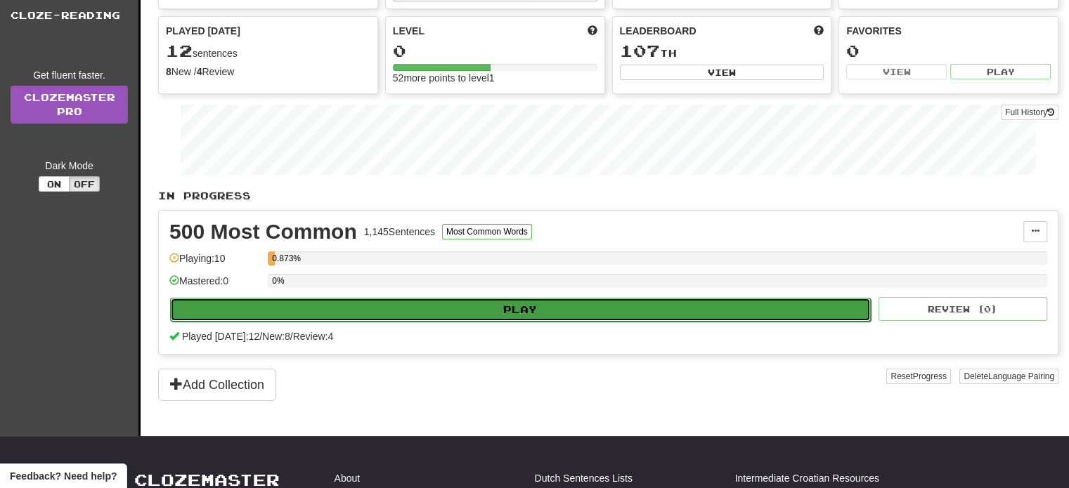
click at [513, 306] on button "Play" at bounding box center [520, 310] width 700 height 24
select select "**"
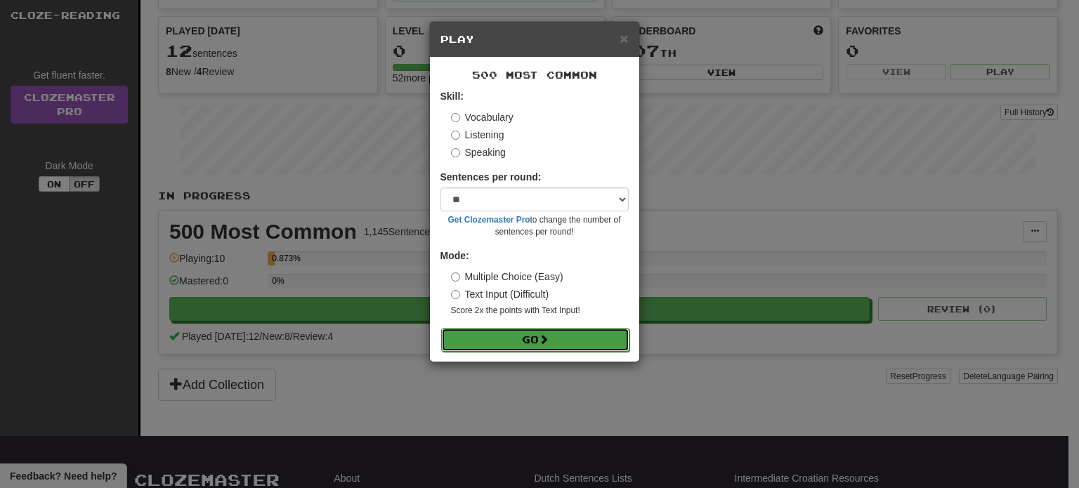
click at [573, 343] on button "Go" at bounding box center [535, 340] width 188 height 24
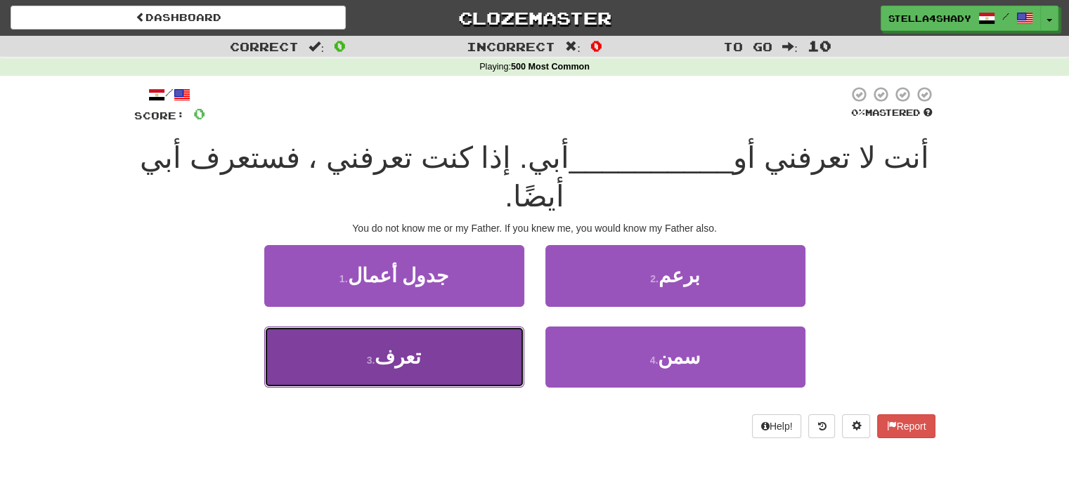
click at [478, 327] on button "3 . تعرف" at bounding box center [394, 357] width 260 height 61
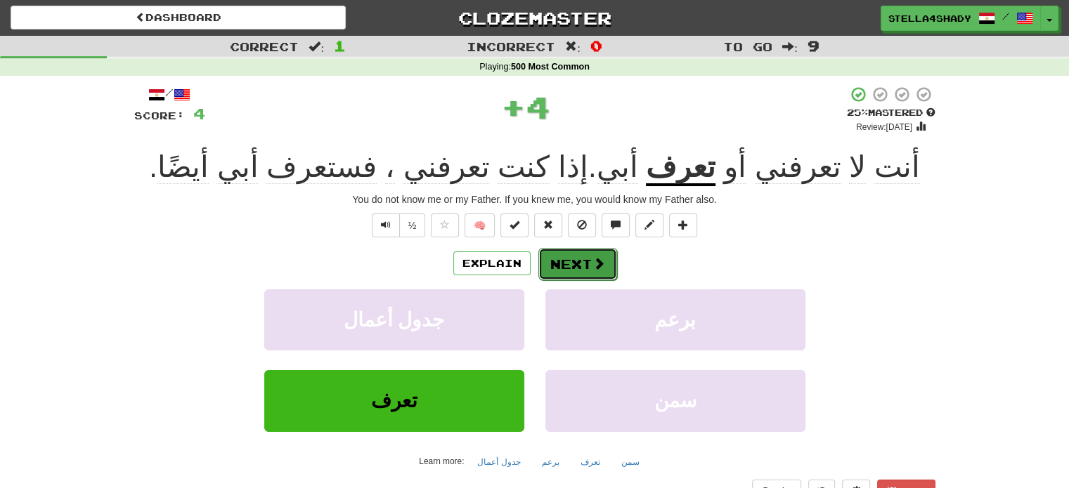
click at [584, 257] on button "Next" at bounding box center [577, 264] width 79 height 32
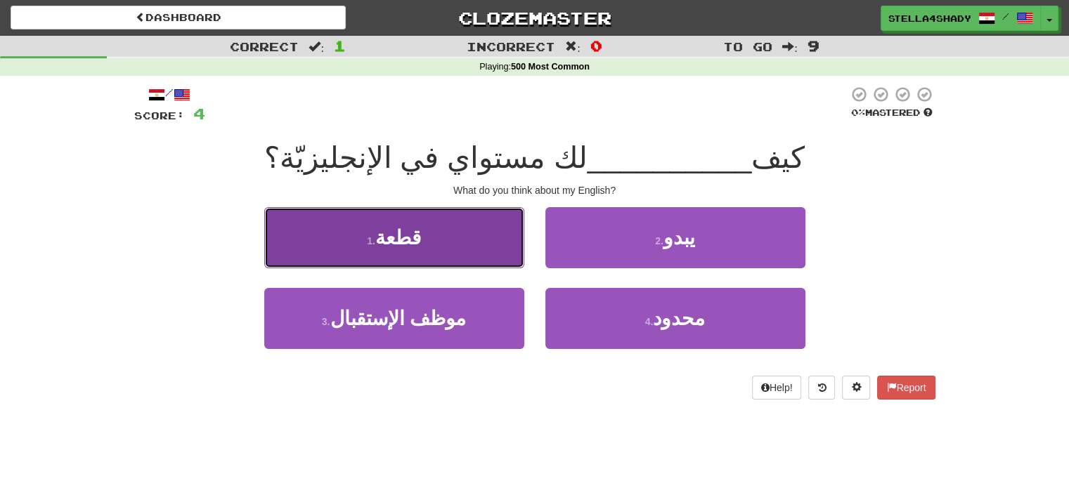
click at [490, 241] on button "1 . قطعة" at bounding box center [394, 237] width 260 height 61
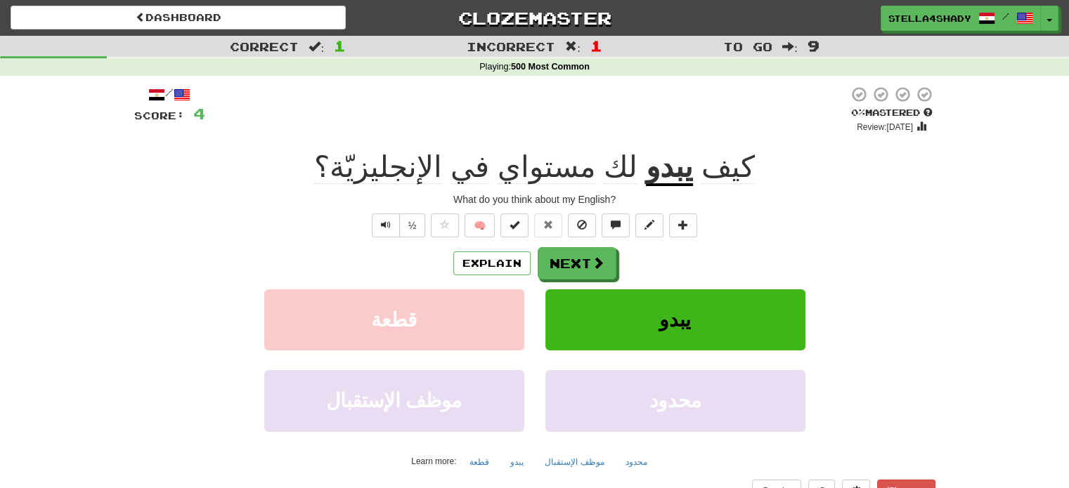
click at [573, 165] on span "لك مستواي في الإنجليزيّة؟" at bounding box center [480, 167] width 332 height 34
drag, startPoint x: 709, startPoint y: 165, endPoint x: 674, endPoint y: 159, distance: 34.9
click at [674, 159] on div "كيف يبدو لك مستواي في الإنجليزيّة؟" at bounding box center [534, 167] width 801 height 39
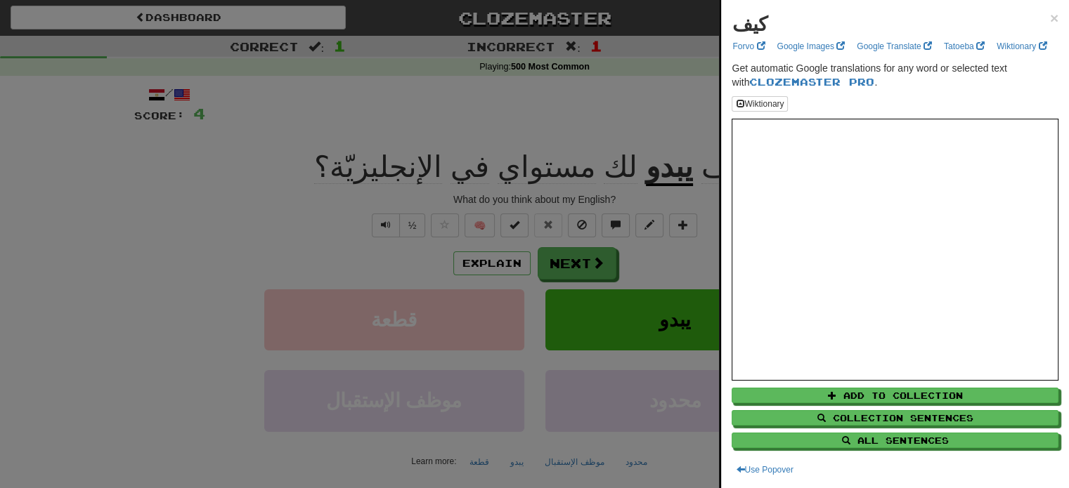
click at [646, 167] on div at bounding box center [534, 244] width 1069 height 488
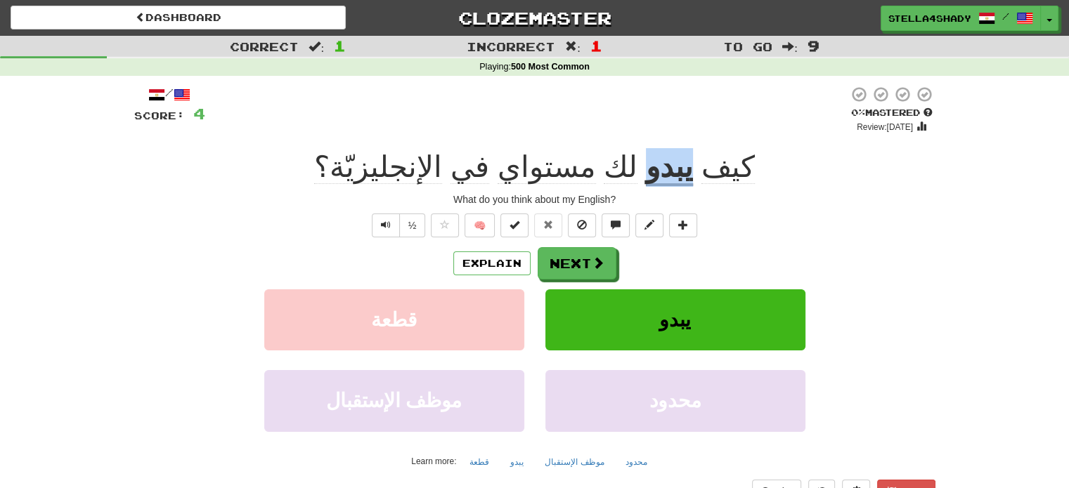
drag, startPoint x: 658, startPoint y: 167, endPoint x: 615, endPoint y: 171, distance: 43.1
click at [615, 171] on div "كيف يبدو لك مستواي في الإنجليزيّة؟" at bounding box center [534, 167] width 801 height 39
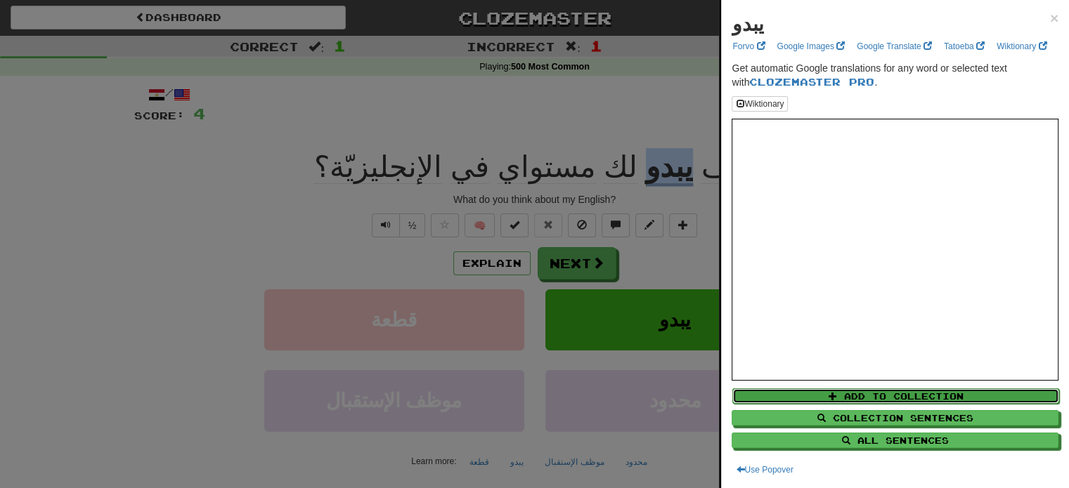
click at [915, 395] on button "Add to Collection" at bounding box center [895, 396] width 327 height 15
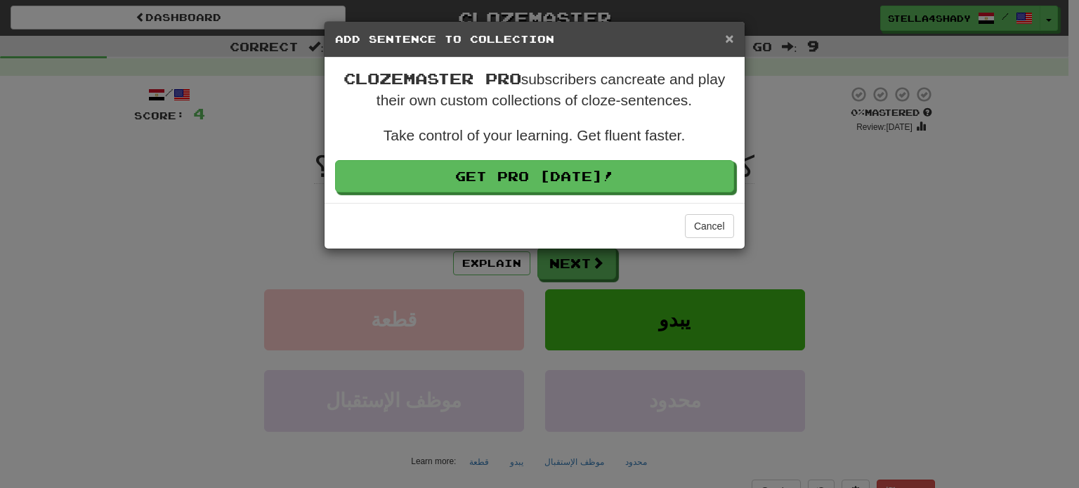
click at [728, 39] on span "×" at bounding box center [729, 38] width 8 height 16
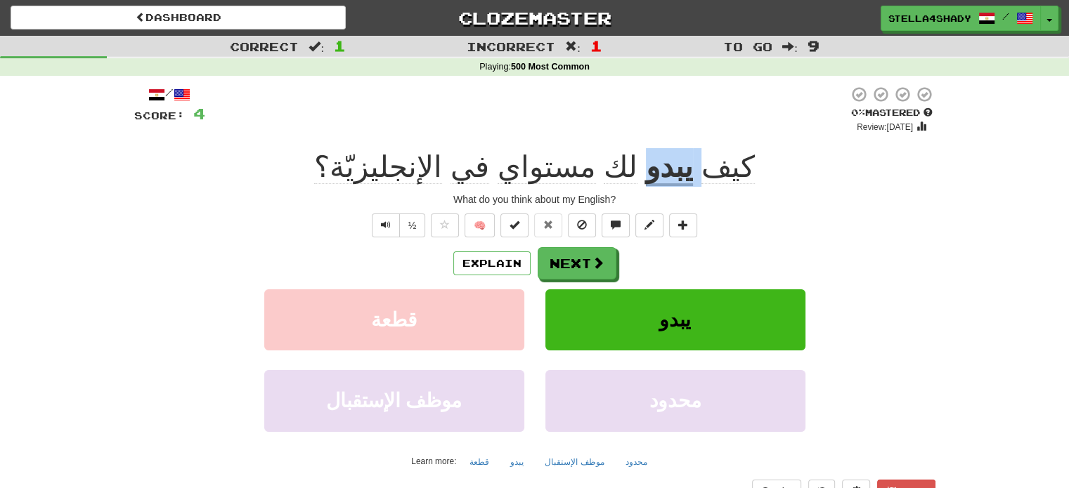
drag, startPoint x: 661, startPoint y: 167, endPoint x: 621, endPoint y: 165, distance: 40.1
click at [621, 165] on div "كيف يبدو لك مستواي في الإنجليزيّة؟" at bounding box center [534, 167] width 801 height 39
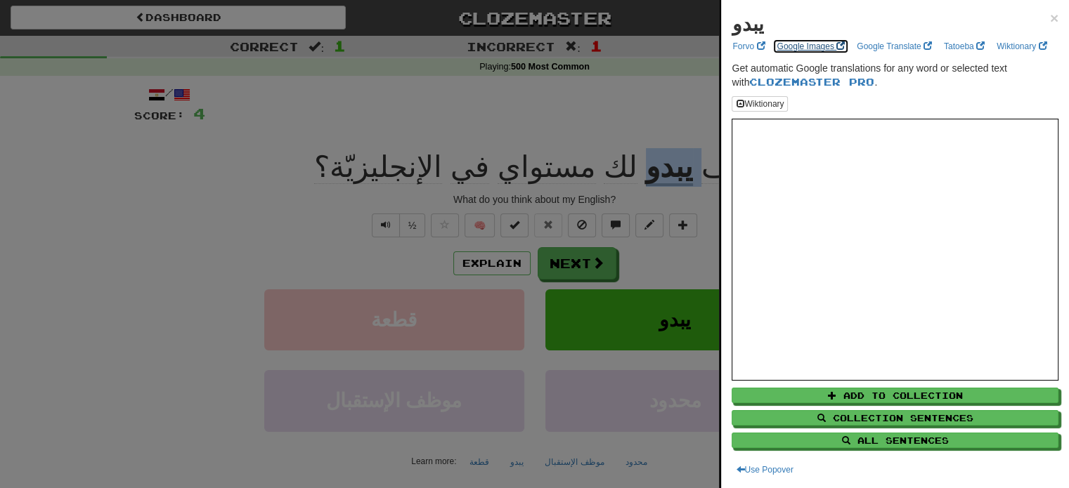
click at [797, 49] on link "Google Images" at bounding box center [810, 46] width 77 height 15
click at [878, 41] on link "Google Translate" at bounding box center [894, 46] width 84 height 15
click at [570, 128] on div at bounding box center [534, 244] width 1069 height 488
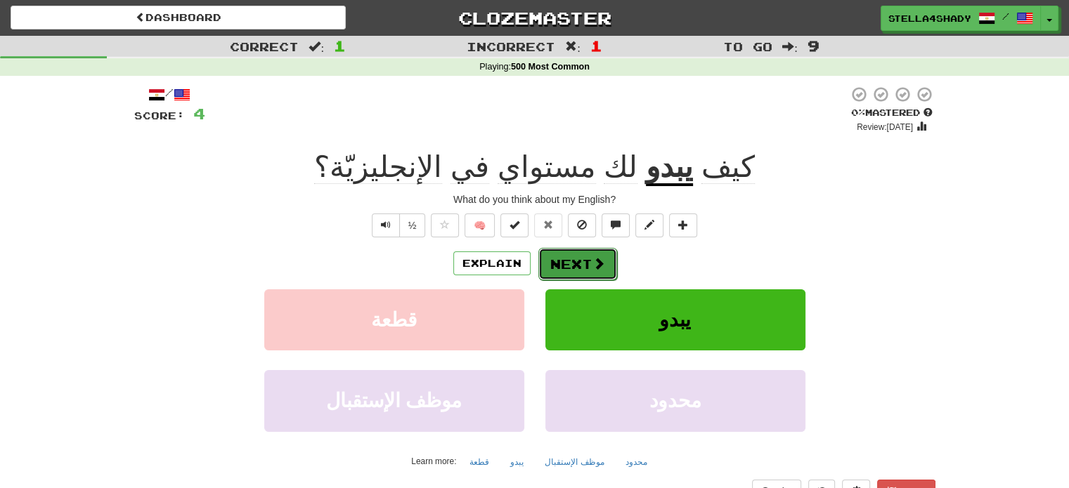
click at [587, 258] on button "Next" at bounding box center [577, 264] width 79 height 32
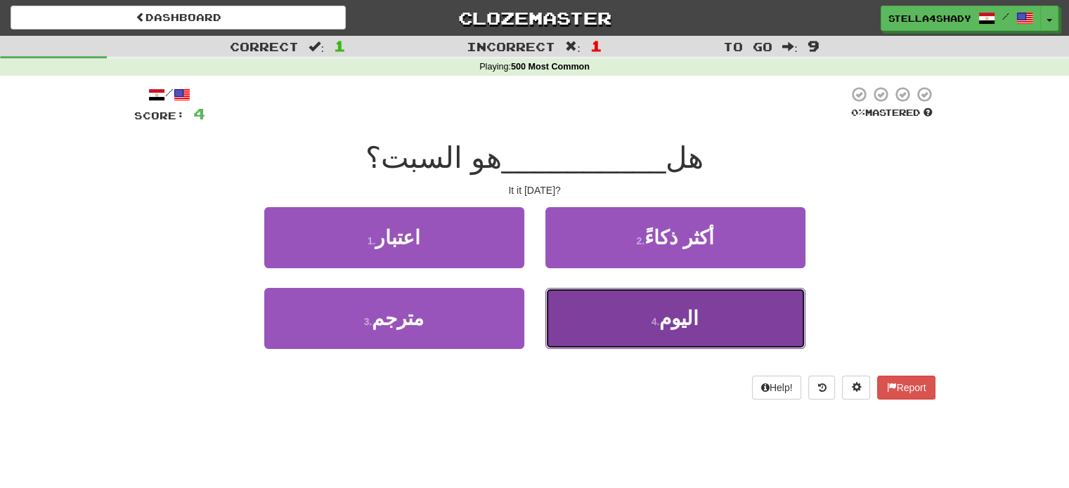
click at [656, 298] on button "4 . [DATE]" at bounding box center [675, 318] width 260 height 61
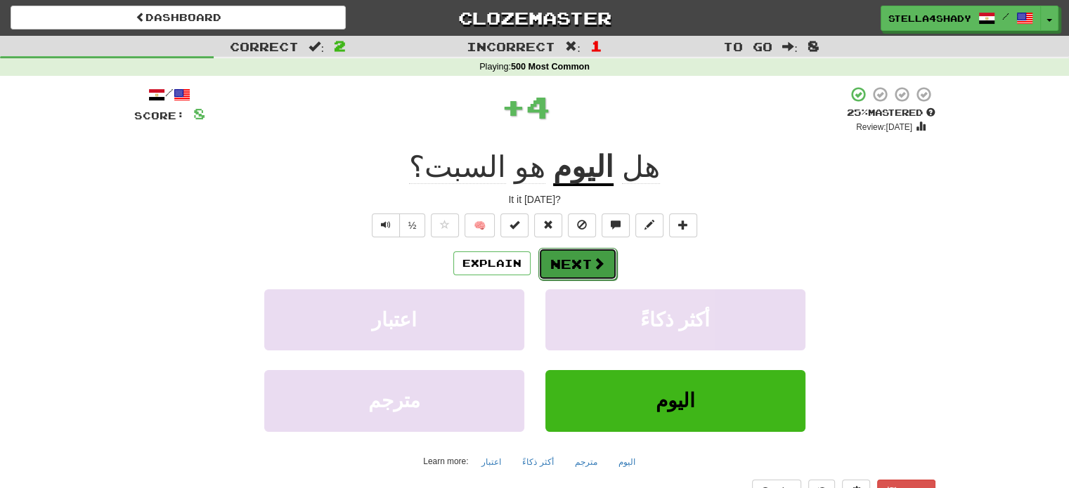
click at [582, 262] on button "Next" at bounding box center [577, 264] width 79 height 32
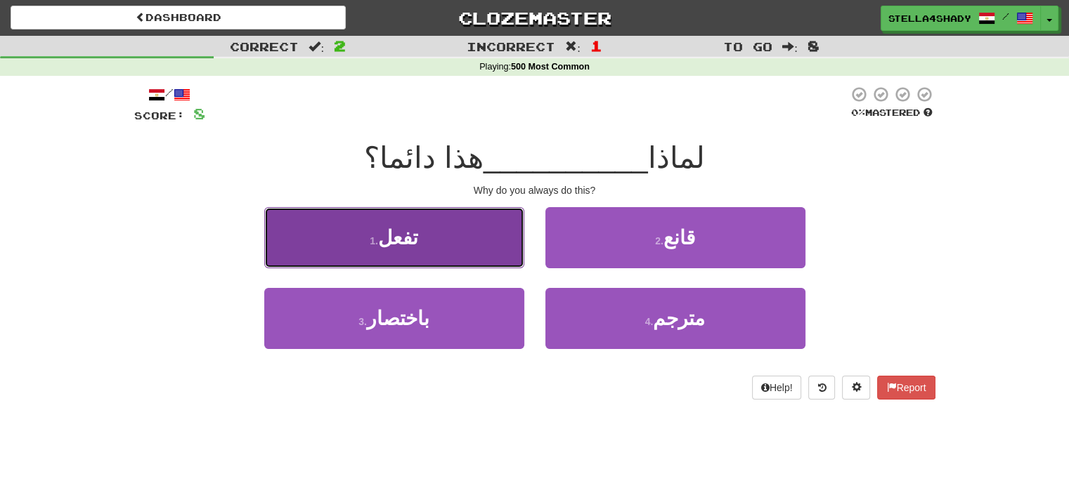
click at [431, 235] on button "1 . تفعل" at bounding box center [394, 237] width 260 height 61
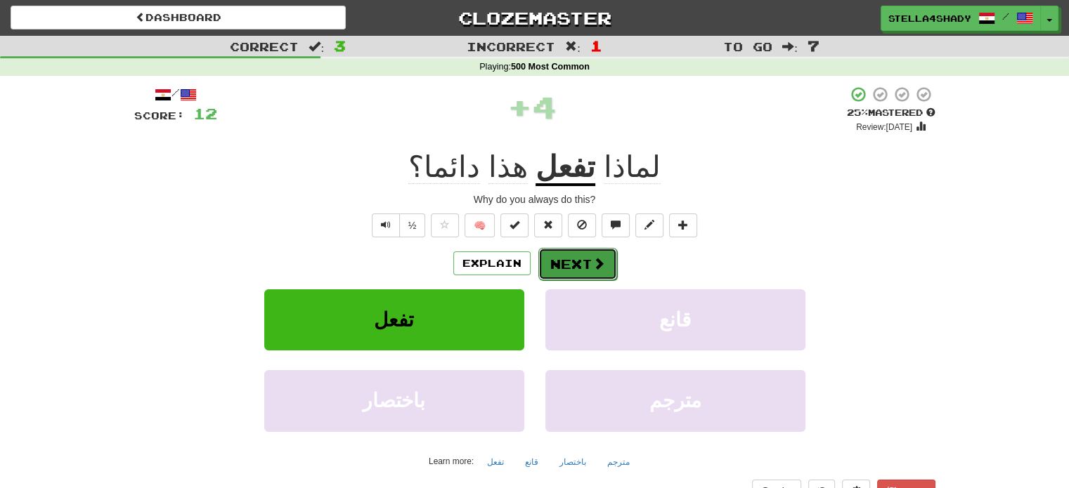
click at [589, 262] on button "Next" at bounding box center [577, 264] width 79 height 32
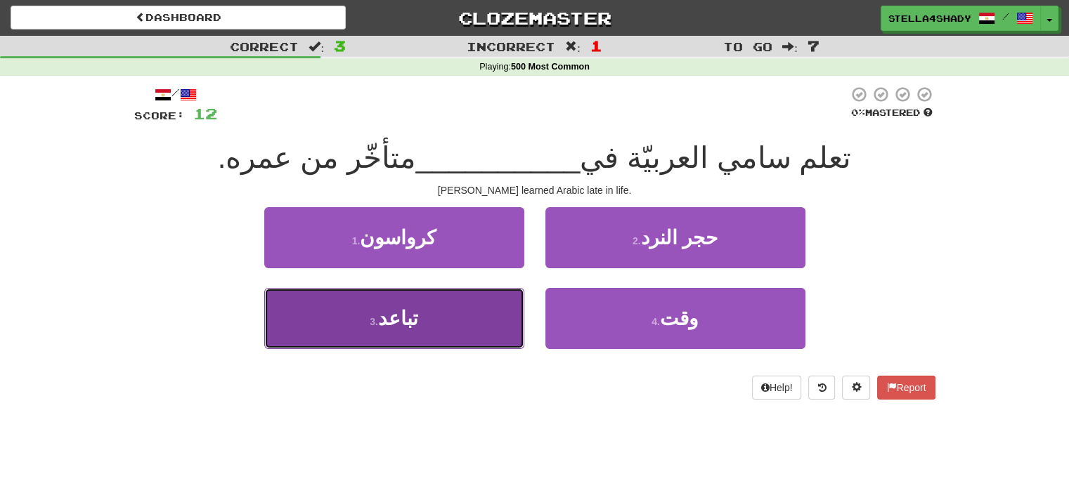
click at [514, 325] on button "3 . تباعد" at bounding box center [394, 318] width 260 height 61
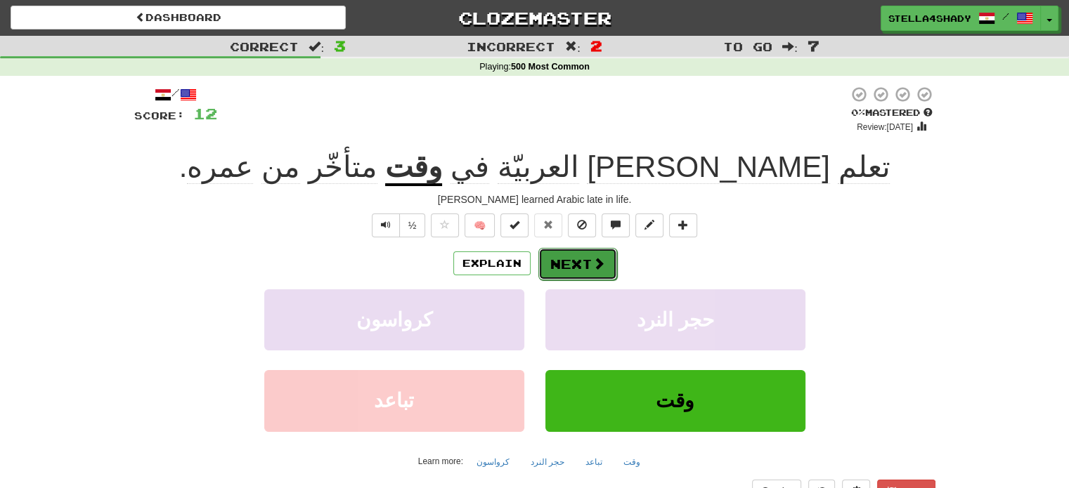
click at [565, 252] on button "Next" at bounding box center [577, 264] width 79 height 32
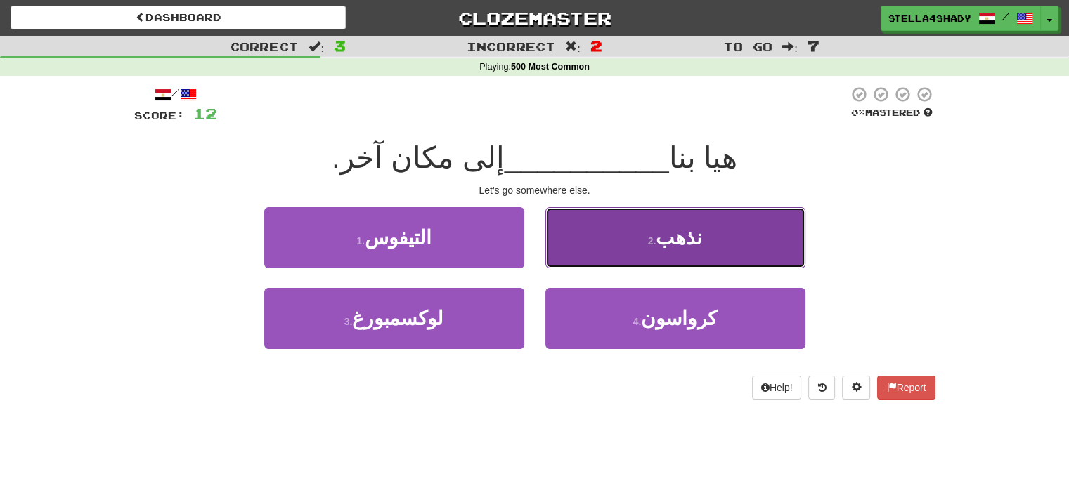
click at [601, 240] on button "2 . نذهب" at bounding box center [675, 237] width 260 height 61
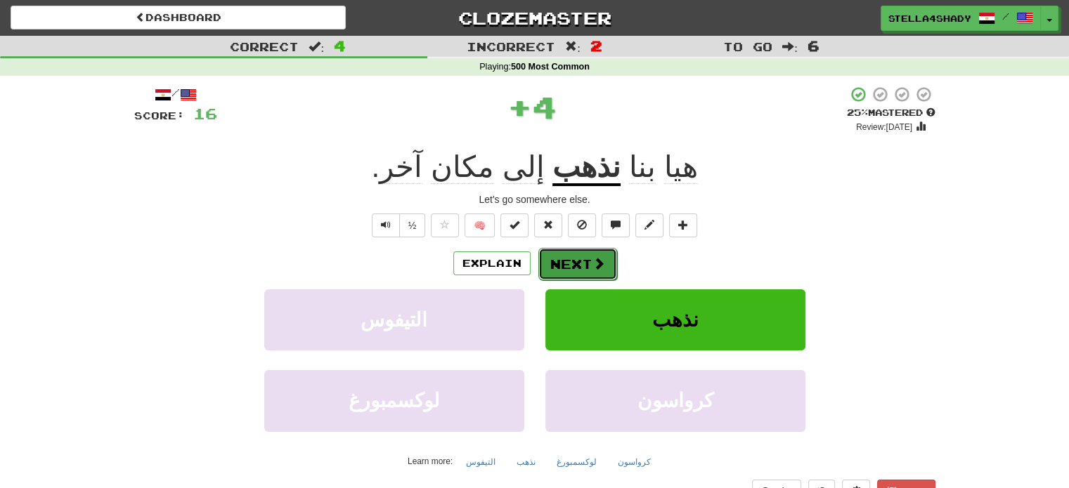
click at [566, 263] on button "Next" at bounding box center [577, 264] width 79 height 32
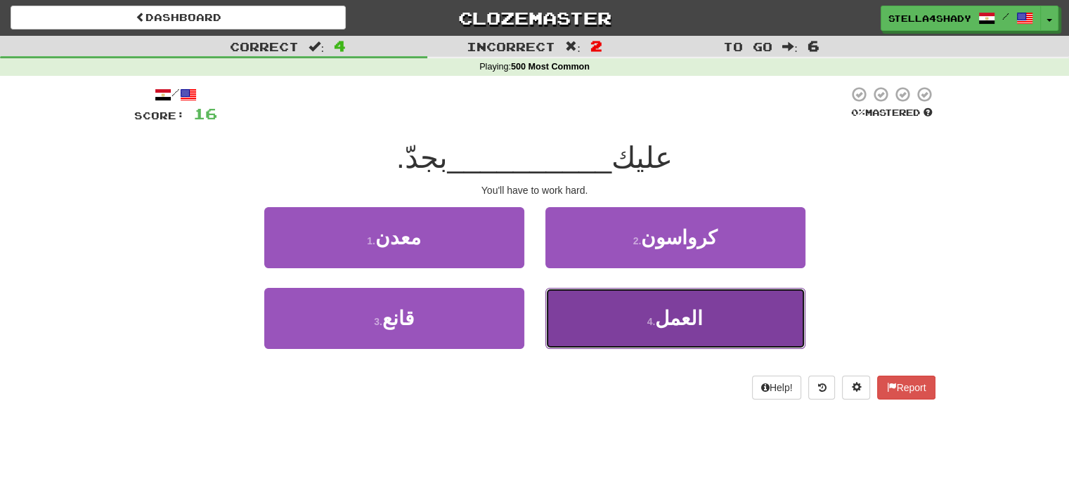
click at [689, 332] on button "4 . العمل" at bounding box center [675, 318] width 260 height 61
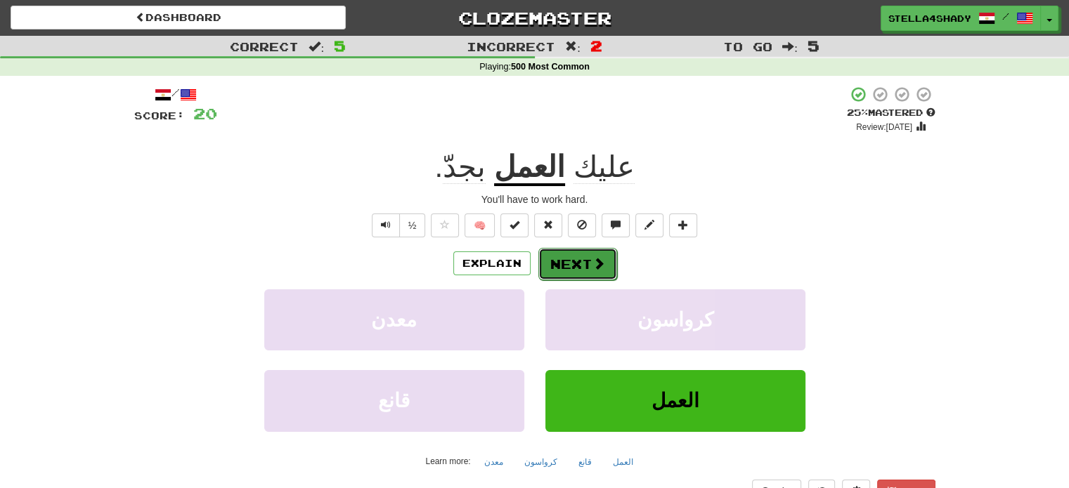
click at [585, 262] on button "Next" at bounding box center [577, 264] width 79 height 32
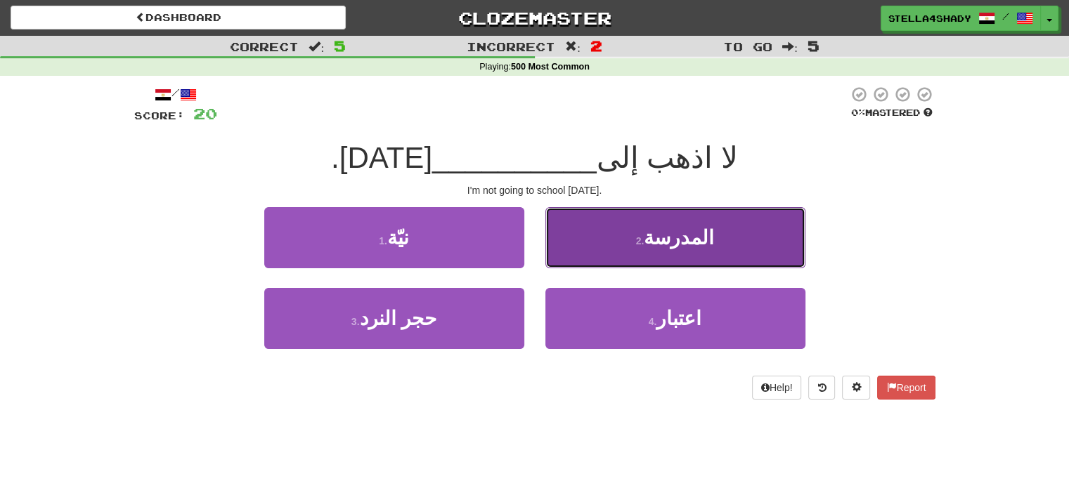
click at [635, 258] on button "2 . المدرسة" at bounding box center [675, 237] width 260 height 61
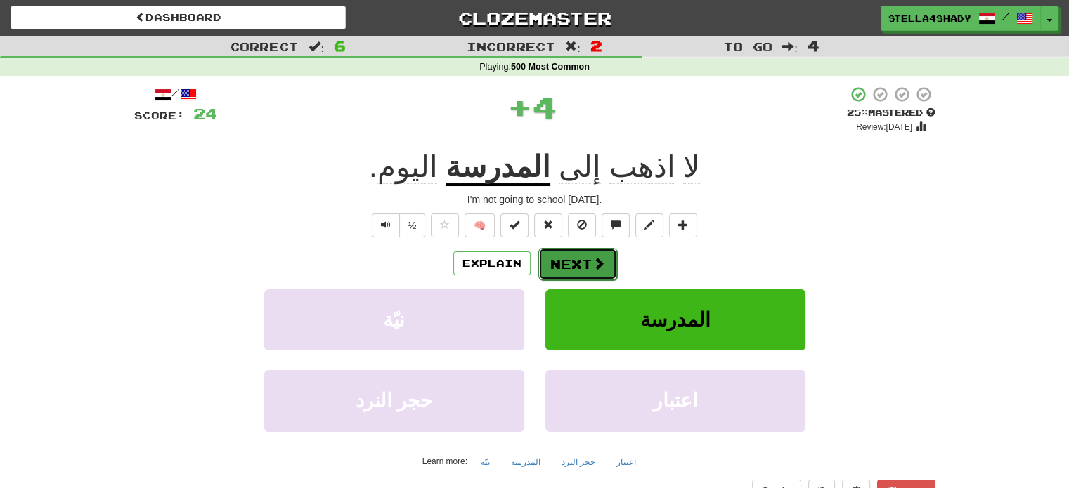
click at [605, 263] on button "Next" at bounding box center [577, 264] width 79 height 32
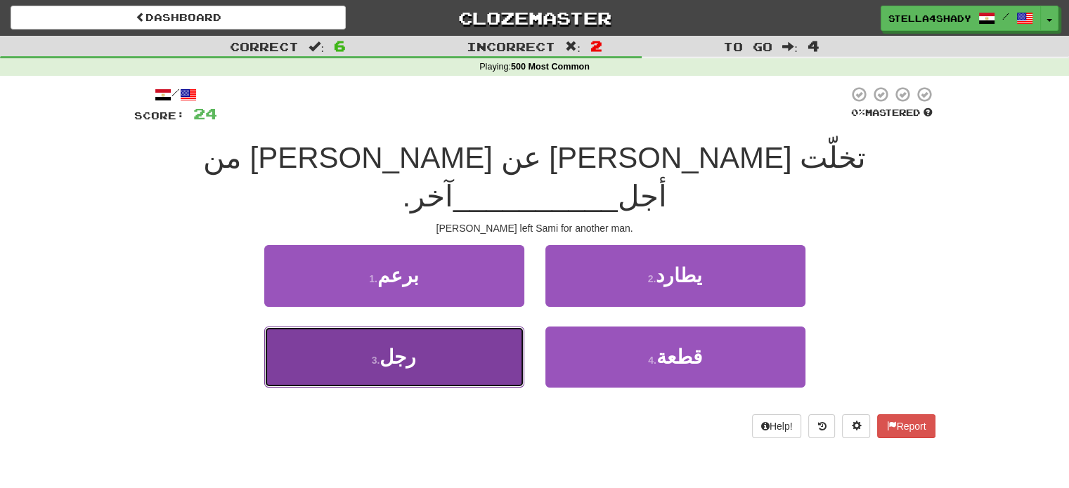
click at [386, 327] on button "3 . رجل" at bounding box center [394, 357] width 260 height 61
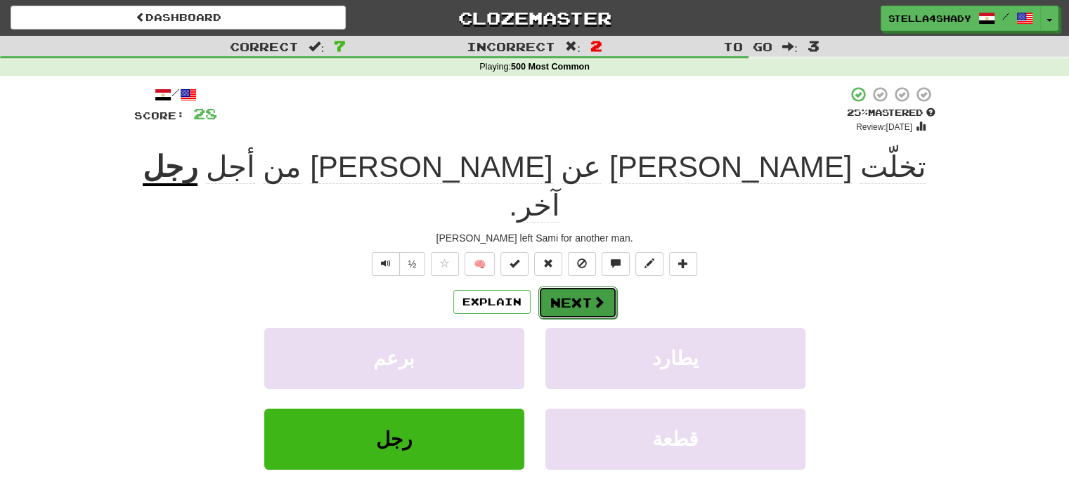
click at [573, 287] on button "Next" at bounding box center [577, 303] width 79 height 32
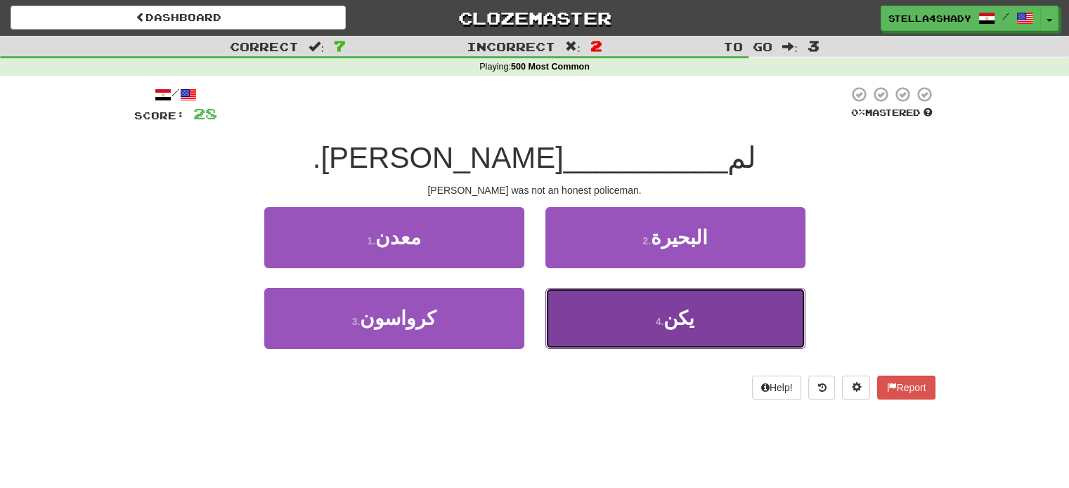
click at [692, 311] on button "4 . يكن" at bounding box center [675, 318] width 260 height 61
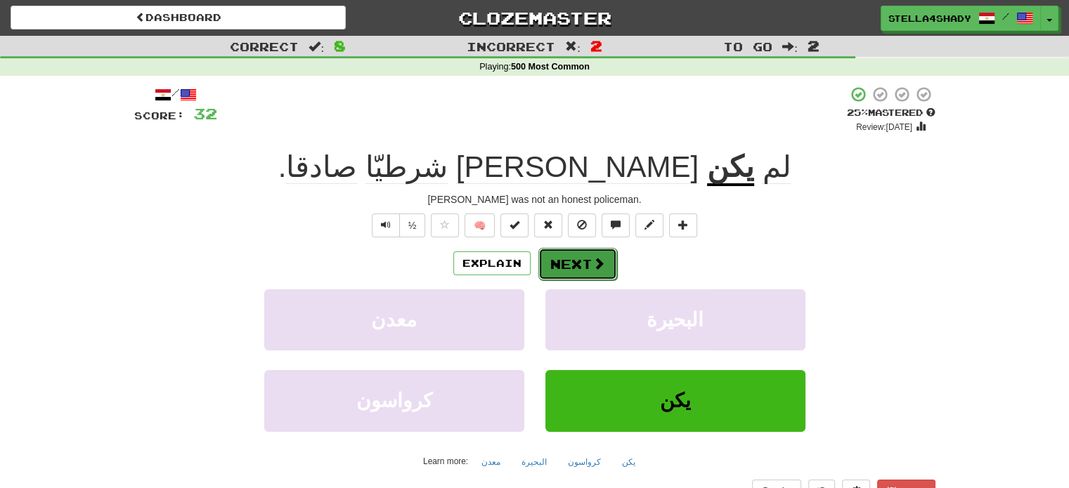
click at [597, 252] on button "Next" at bounding box center [577, 264] width 79 height 32
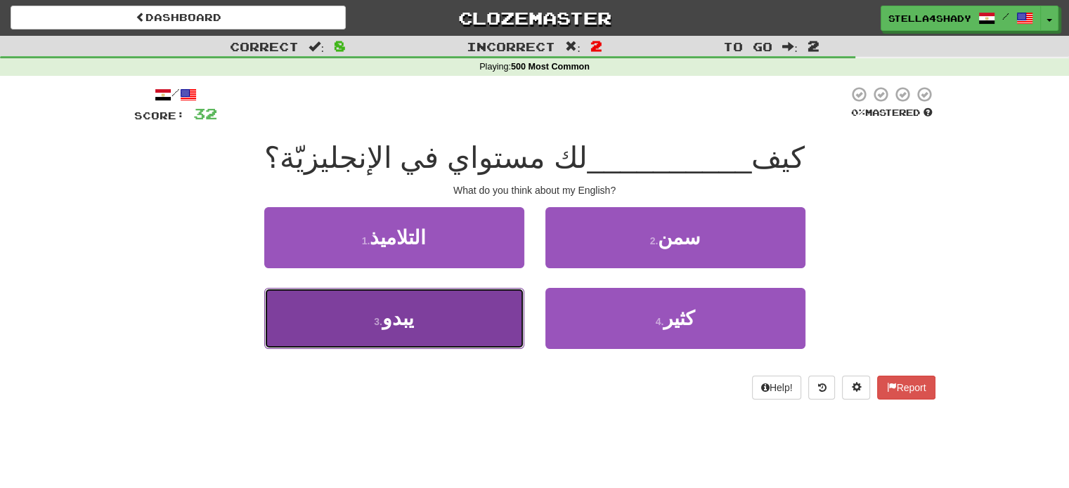
click at [450, 307] on button "3 . يبدو" at bounding box center [394, 318] width 260 height 61
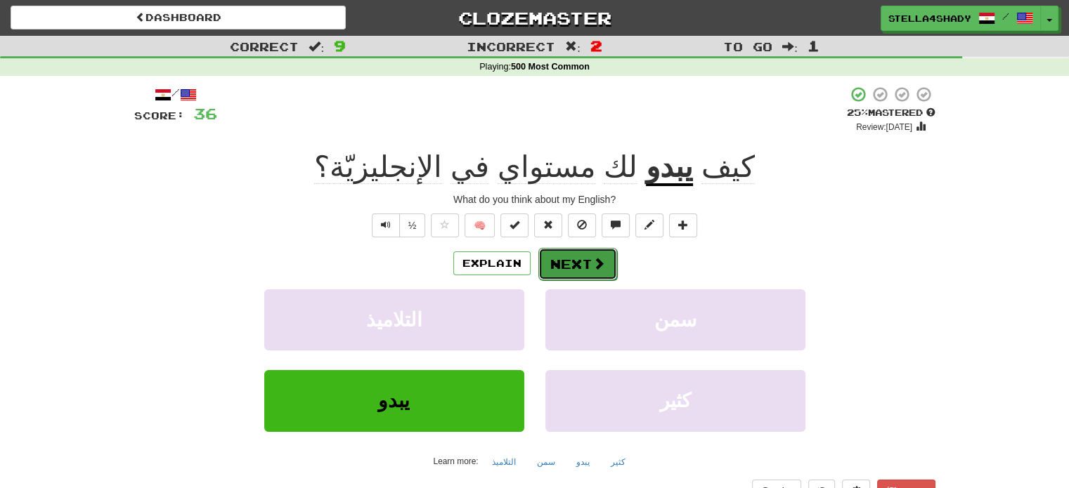
click at [584, 250] on button "Next" at bounding box center [577, 264] width 79 height 32
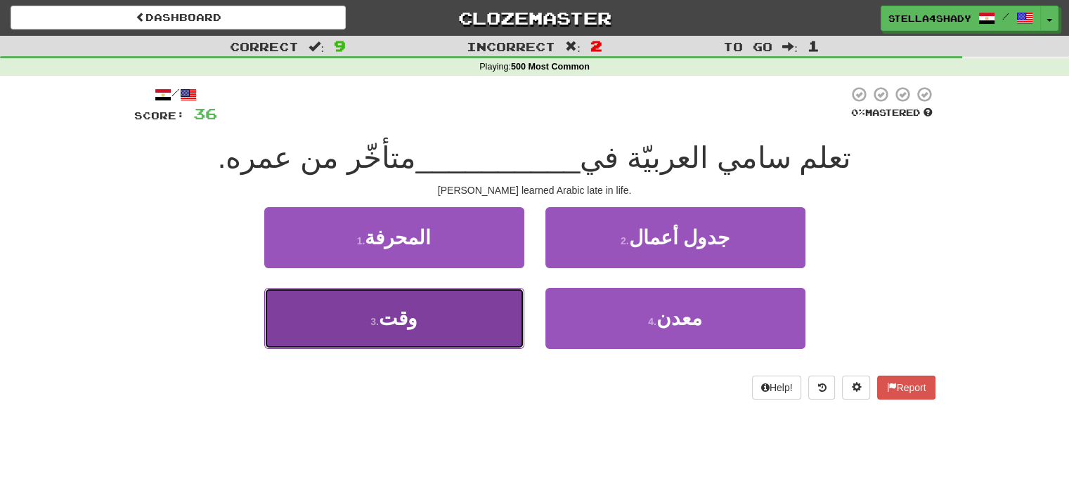
click at [462, 320] on button "3 . وقت" at bounding box center [394, 318] width 260 height 61
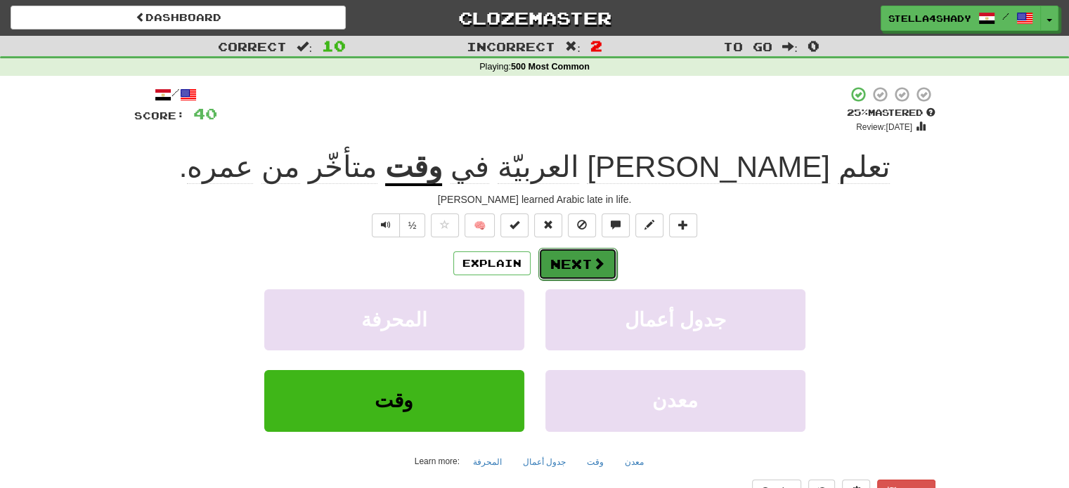
click at [568, 261] on button "Next" at bounding box center [577, 264] width 79 height 32
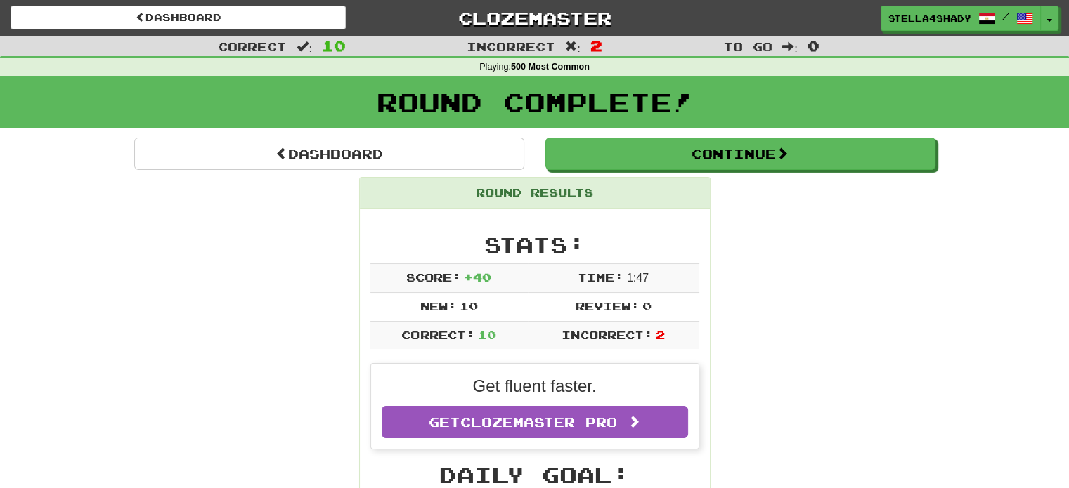
scroll to position [427, 0]
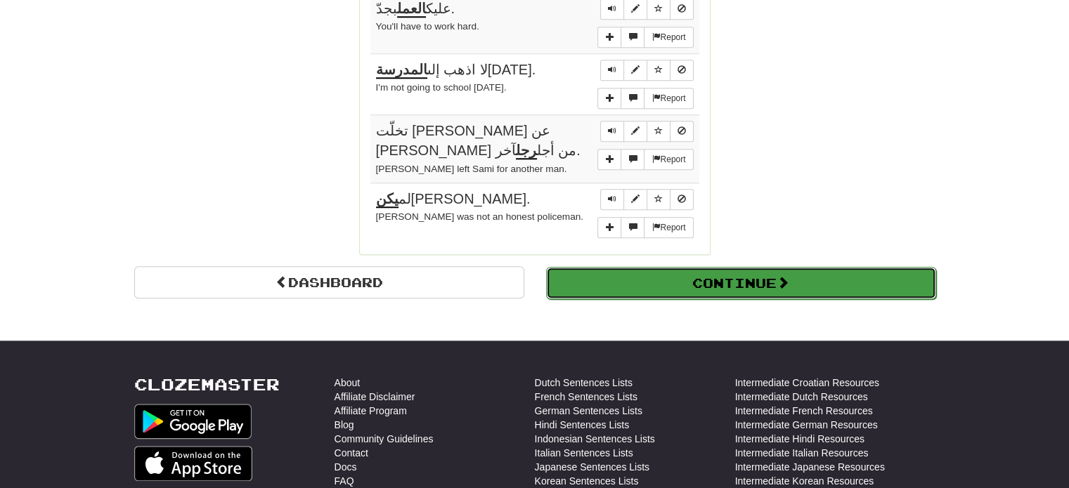
click at [811, 267] on button "Continue" at bounding box center [741, 283] width 390 height 32
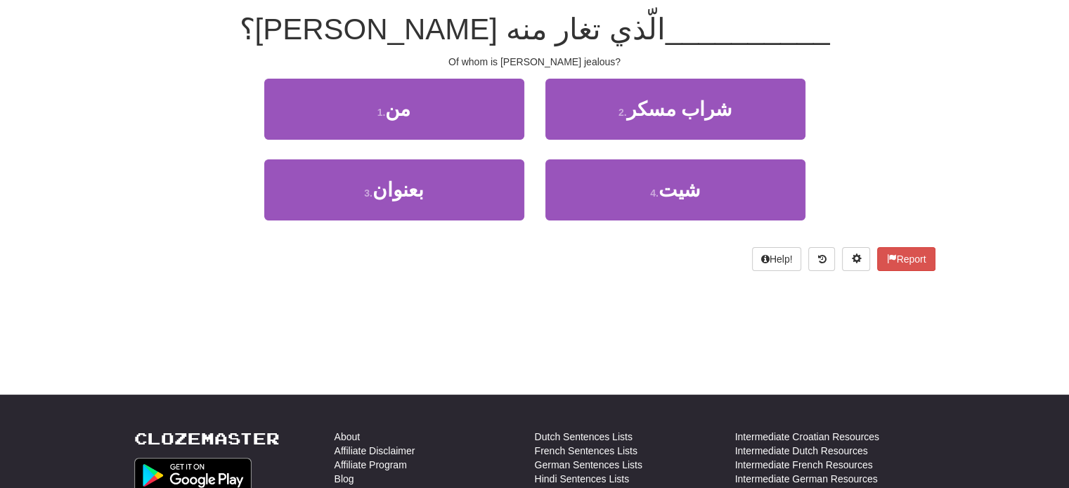
scroll to position [49, 0]
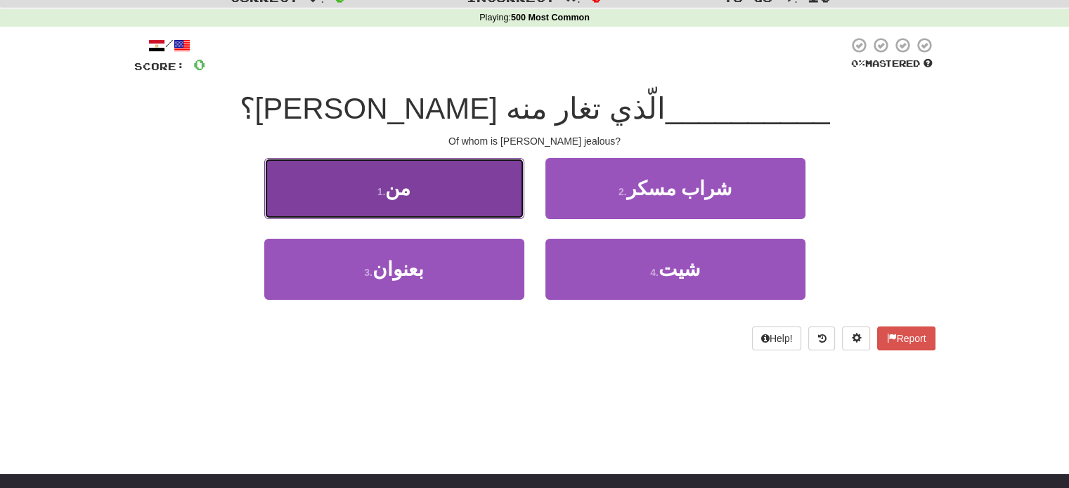
click at [423, 188] on button "1 . من" at bounding box center [394, 188] width 260 height 61
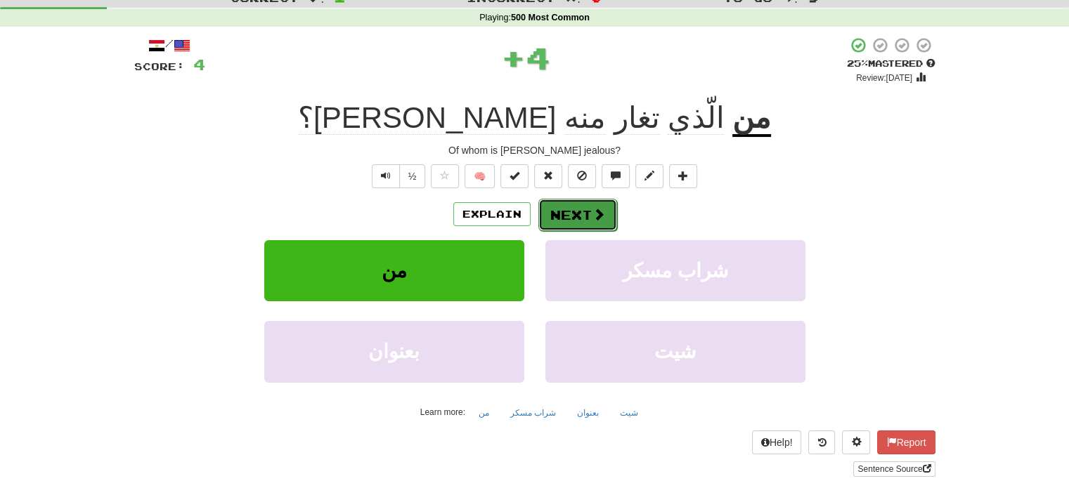
click at [585, 212] on button "Next" at bounding box center [577, 215] width 79 height 32
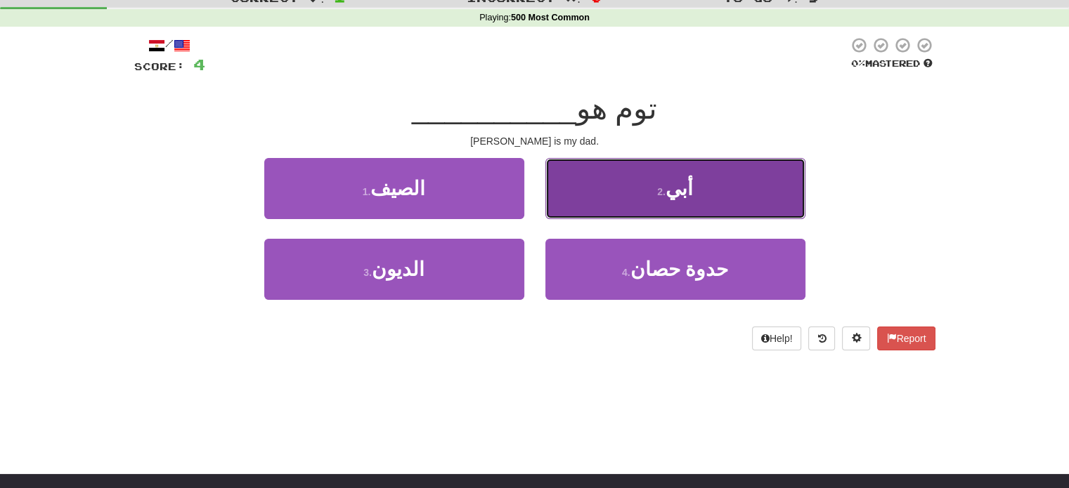
click at [716, 190] on button "2 . أبي" at bounding box center [675, 188] width 260 height 61
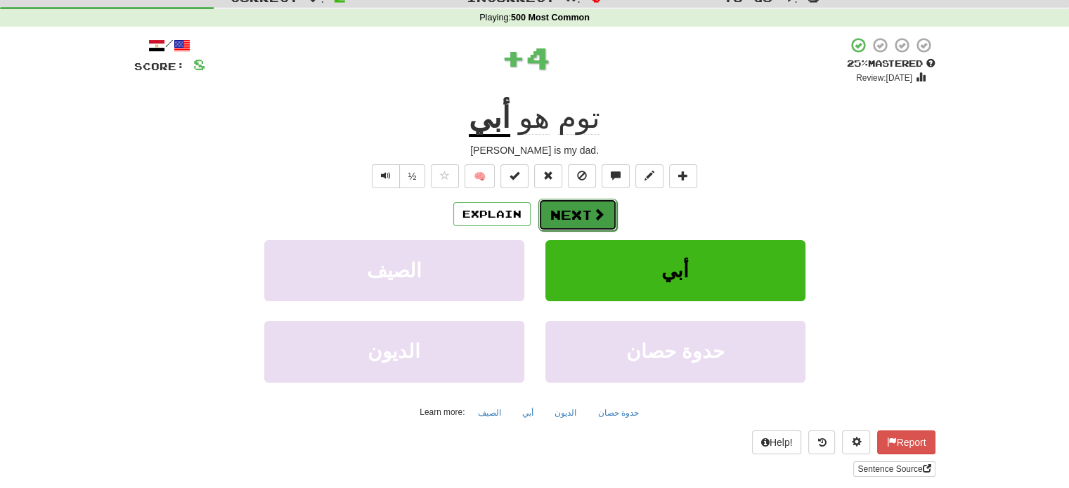
click at [559, 217] on button "Next" at bounding box center [577, 215] width 79 height 32
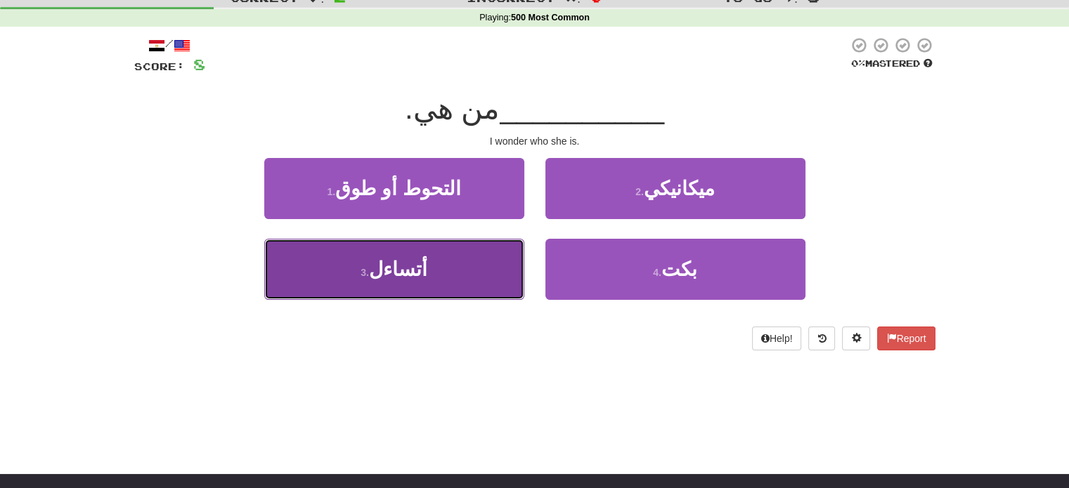
click at [497, 279] on button "3 . أتساءل" at bounding box center [394, 269] width 260 height 61
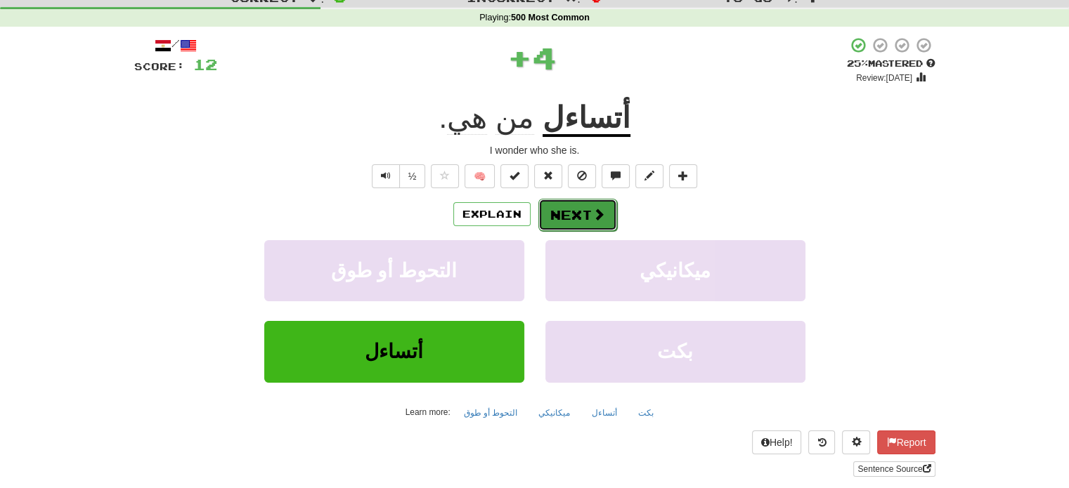
click at [582, 210] on button "Next" at bounding box center [577, 215] width 79 height 32
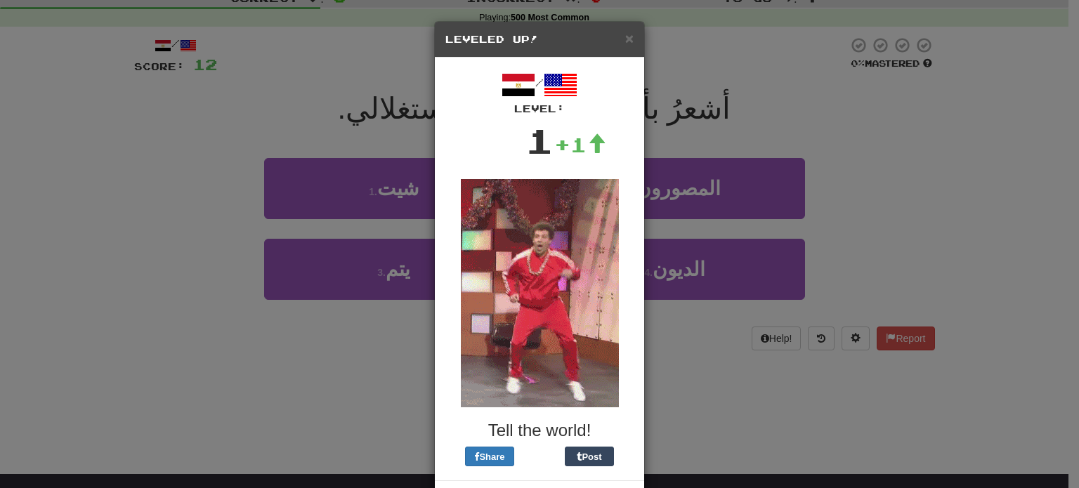
click at [631, 315] on div "/ Level: 1 +1 Tell the world! Share Post" at bounding box center [539, 269] width 209 height 423
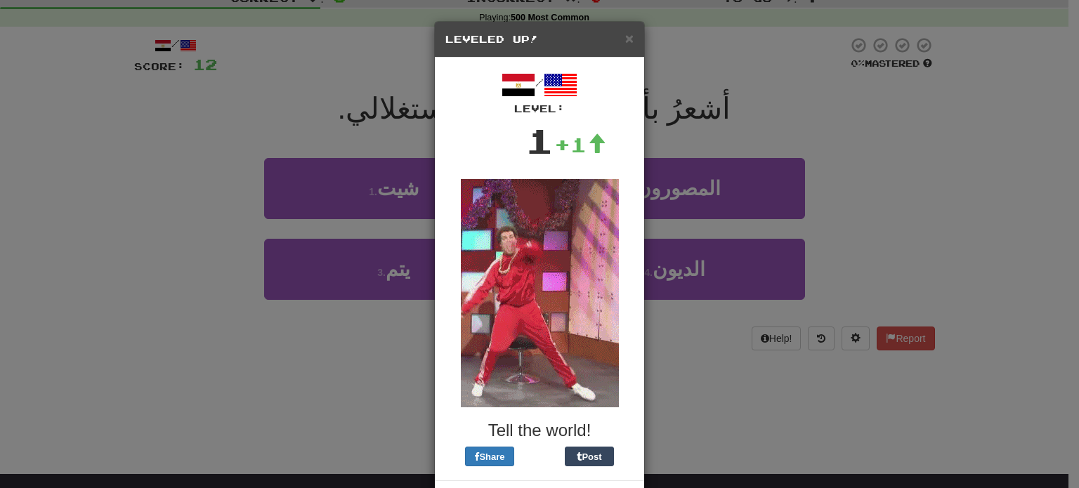
click at [638, 400] on div "/ Level: 1 +1 Tell the world! Share Post" at bounding box center [539, 269] width 209 height 423
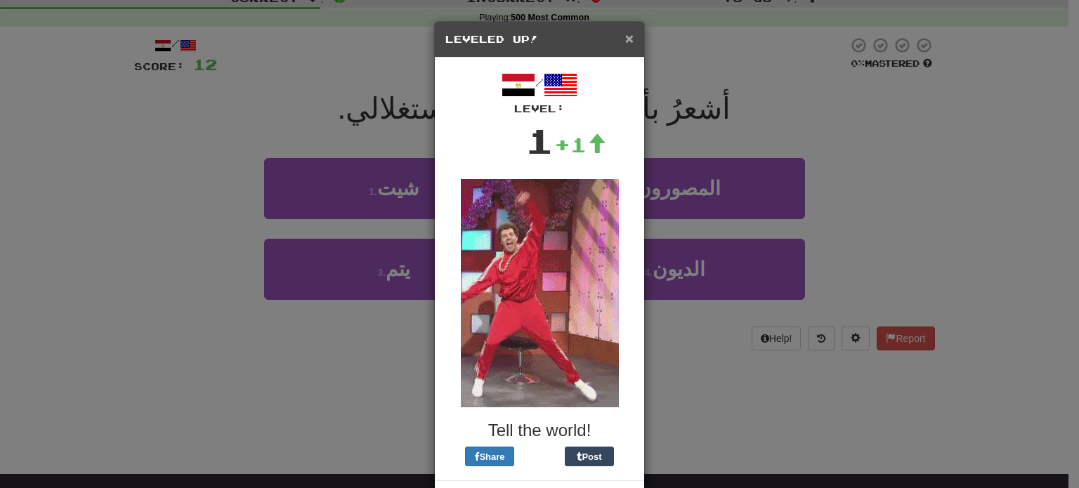
click at [625, 39] on span "×" at bounding box center [629, 38] width 8 height 16
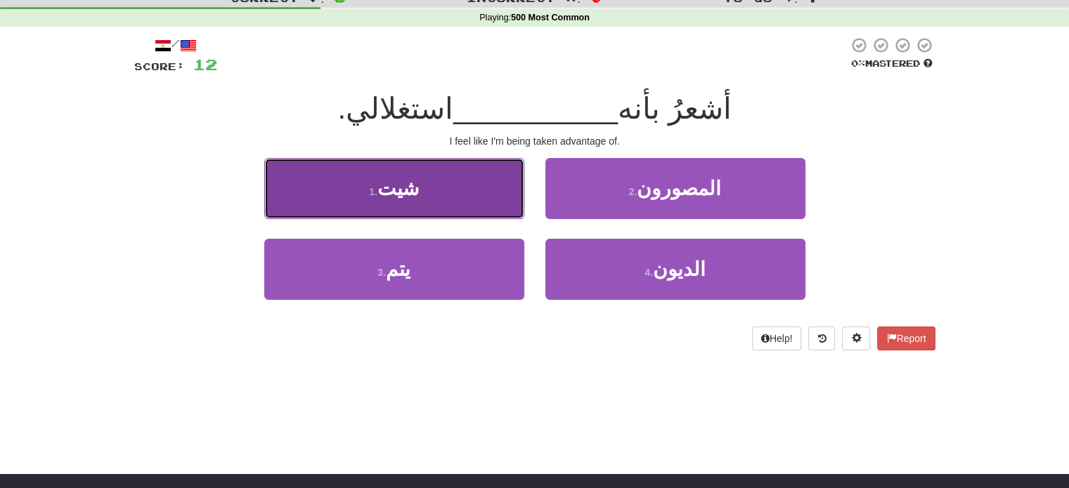
click at [467, 197] on button "1 . شيت" at bounding box center [394, 188] width 260 height 61
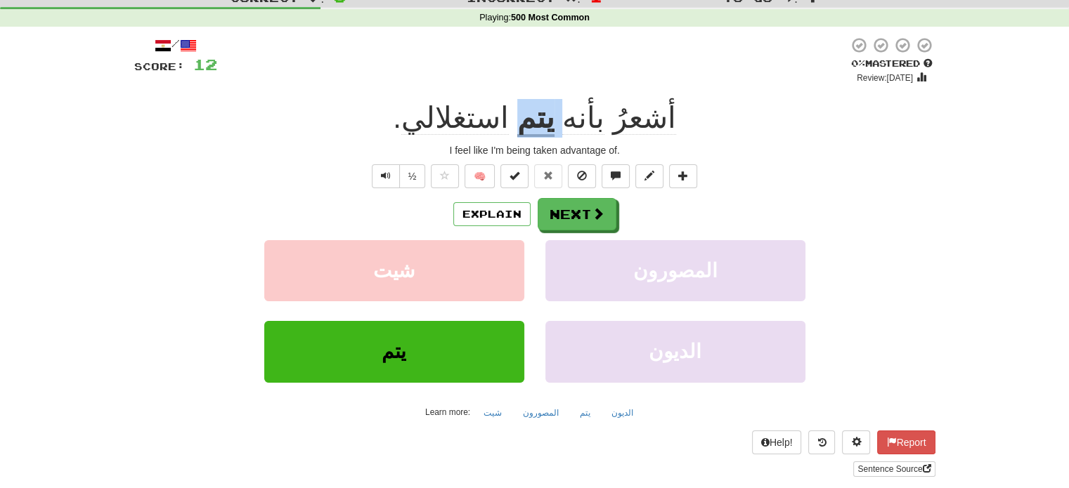
drag, startPoint x: 553, startPoint y: 115, endPoint x: 521, endPoint y: 97, distance: 37.1
click at [521, 97] on div "/ Score: 12 0 % Mastered Review: [DATE] أشعرُ بأنه يتم استغلالي . I feel like I…" at bounding box center [534, 257] width 801 height 441
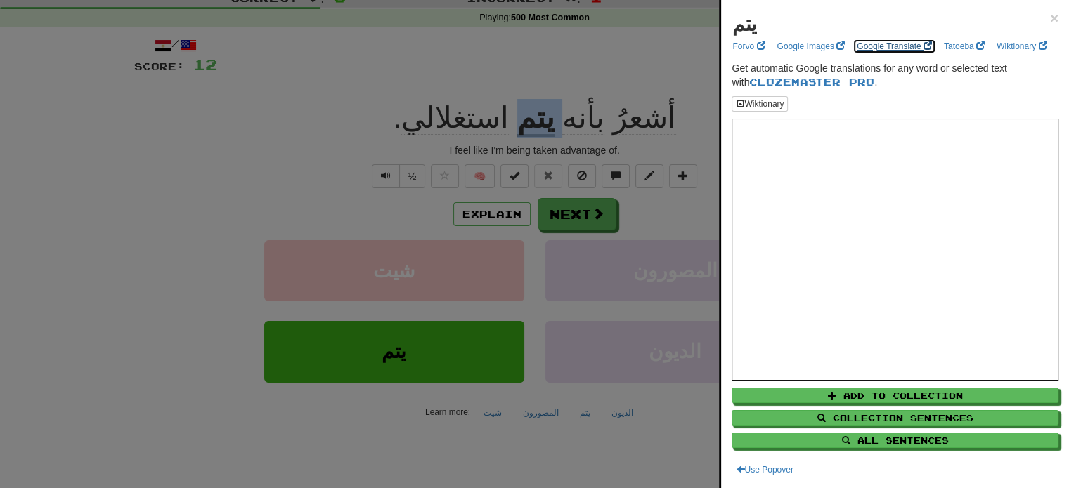
click at [876, 45] on link "Google Translate" at bounding box center [894, 46] width 84 height 15
click at [611, 72] on div at bounding box center [534, 244] width 1069 height 488
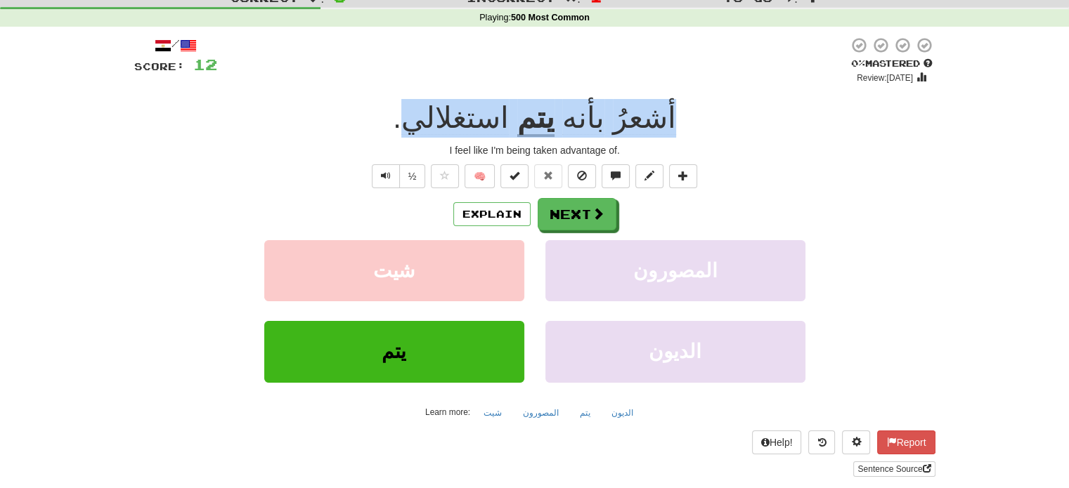
drag, startPoint x: 429, startPoint y: 115, endPoint x: 656, endPoint y: 126, distance: 227.9
click at [656, 126] on div "أشعرُ بأنه يتم استغلالي ." at bounding box center [534, 118] width 801 height 39
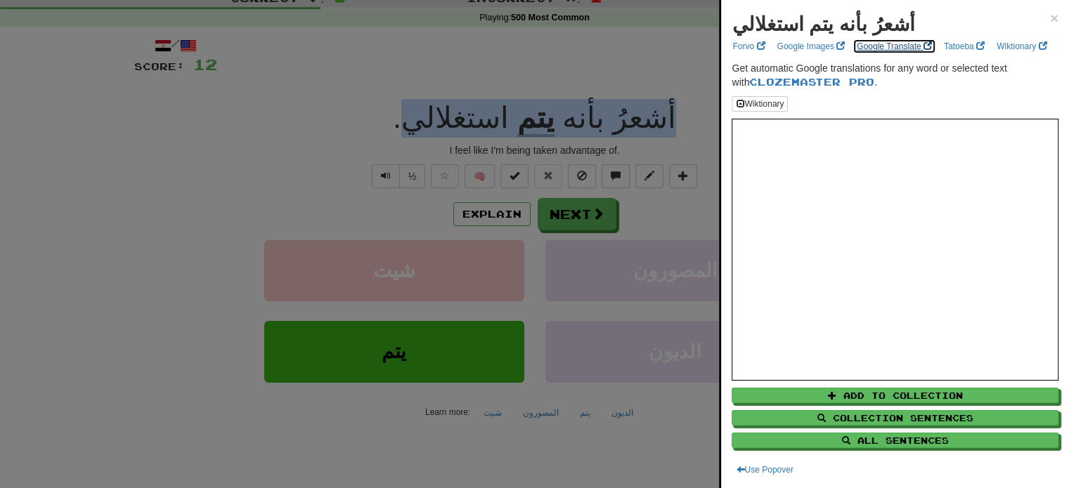
click at [885, 47] on link "Google Translate" at bounding box center [894, 46] width 84 height 15
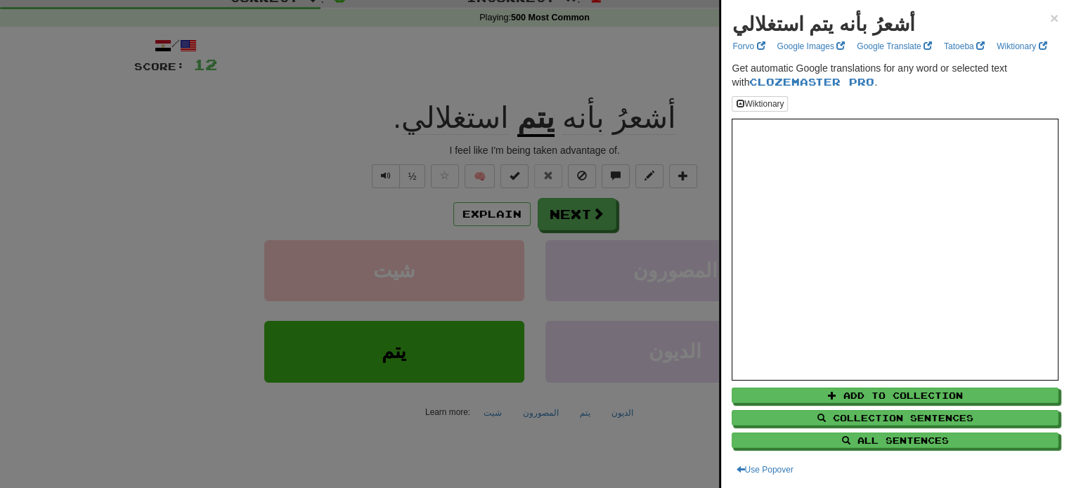
click at [620, 260] on div at bounding box center [534, 244] width 1069 height 488
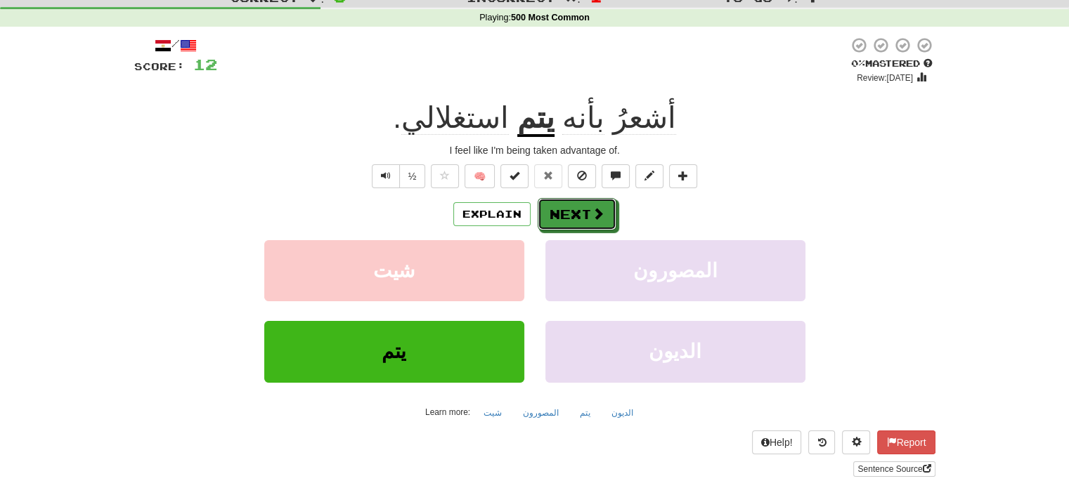
click at [607, 212] on button "Next" at bounding box center [576, 214] width 79 height 32
